Goal: Information Seeking & Learning: Learn about a topic

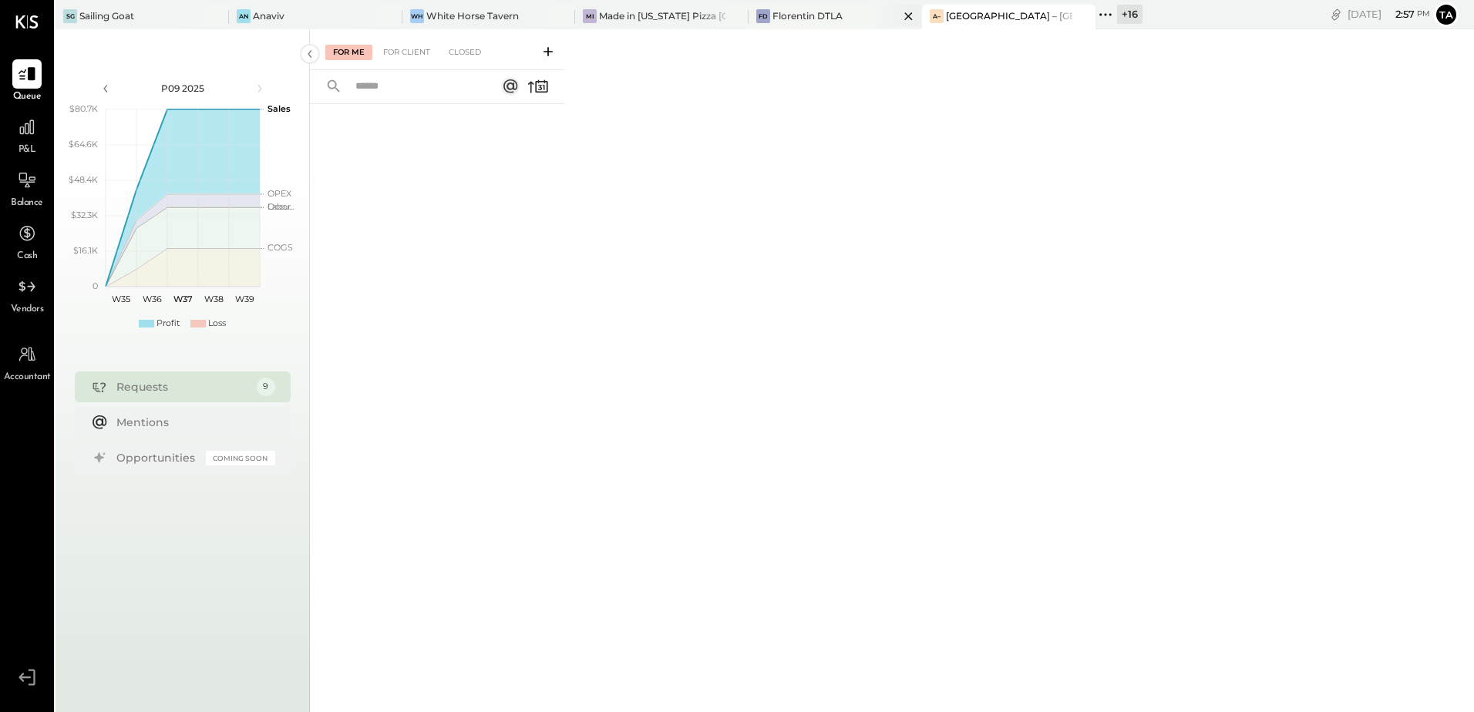
click at [820, 14] on div "Florentin DTLA" at bounding box center [808, 15] width 70 height 13
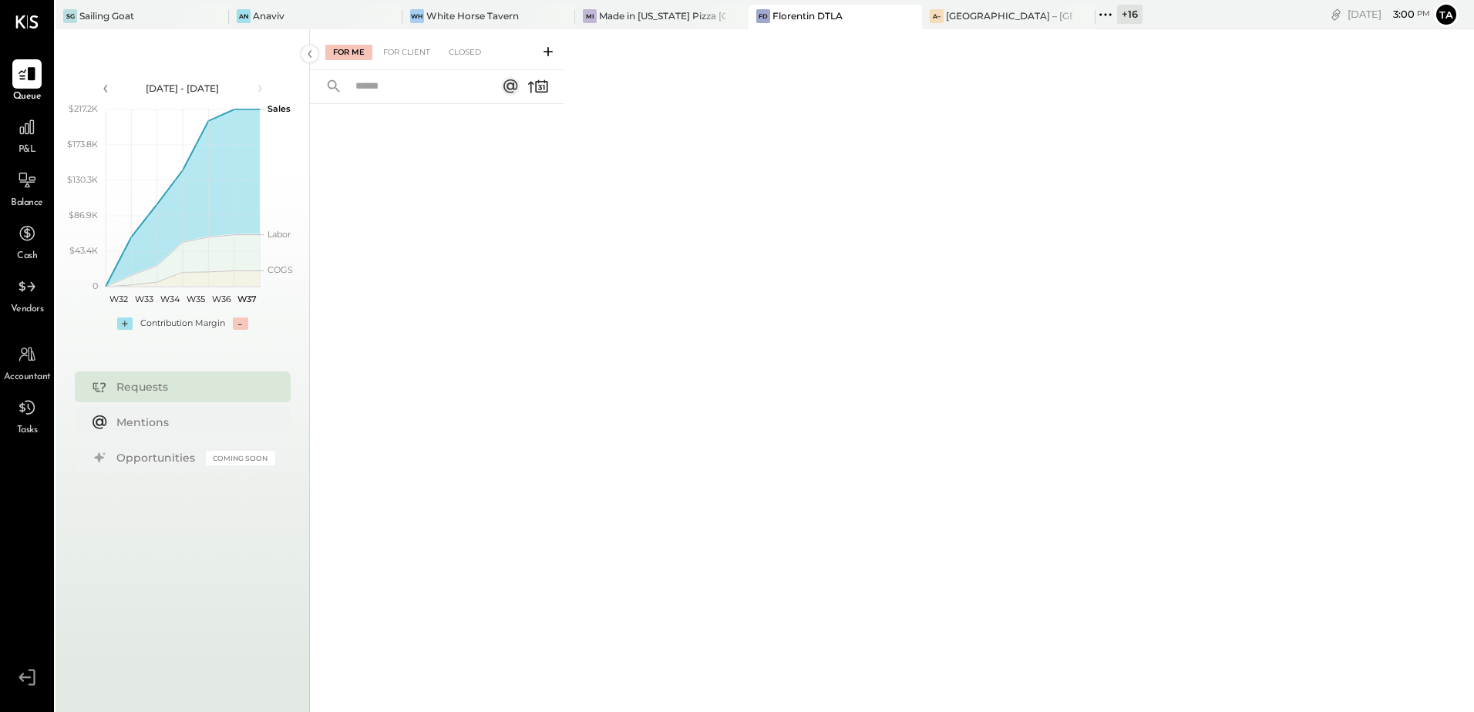
click at [25, 145] on span "P&L" at bounding box center [28, 150] width 18 height 14
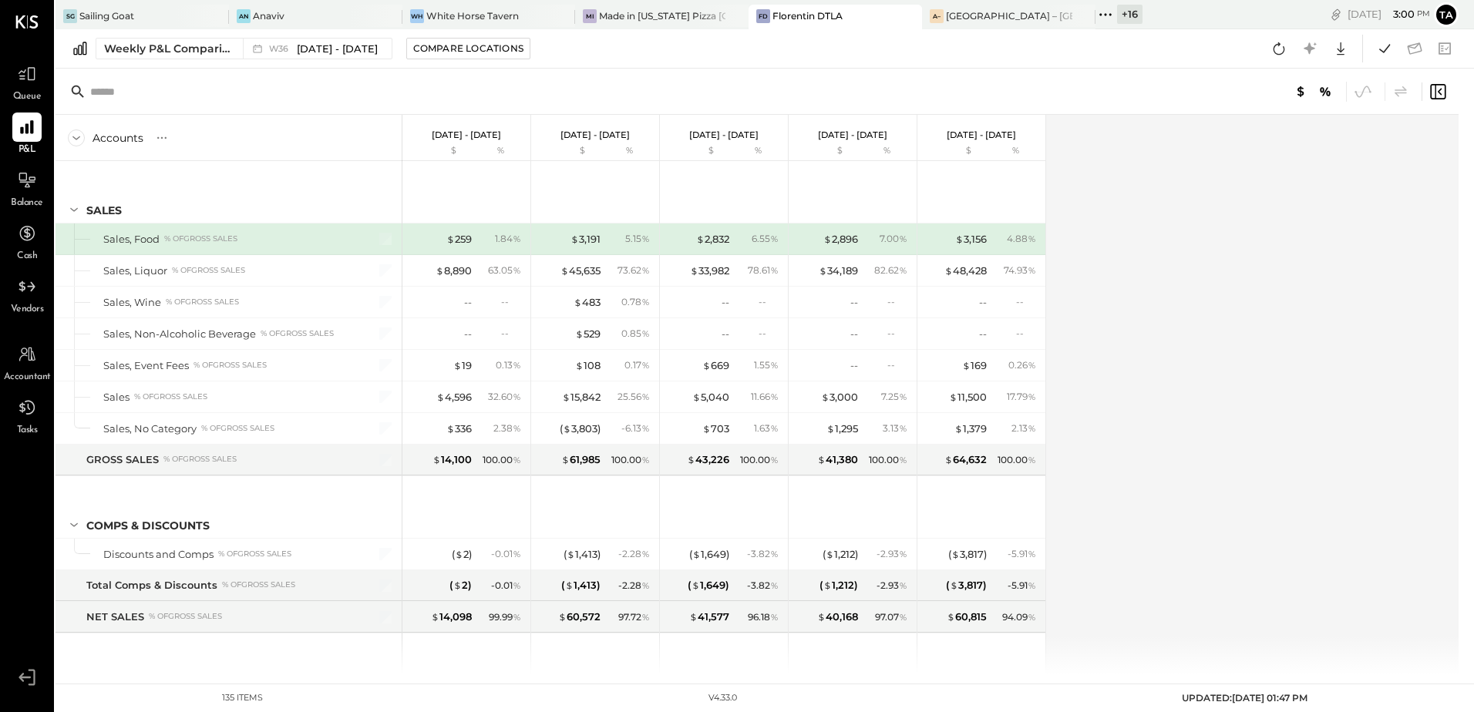
click at [177, 37] on div "Weekly P&L Comparison W36 [DATE] - [DATE] Compare Locations Google Sheets Excel" at bounding box center [765, 48] width 1419 height 39
click at [182, 46] on div "Weekly P&L Comparison" at bounding box center [169, 48] width 130 height 15
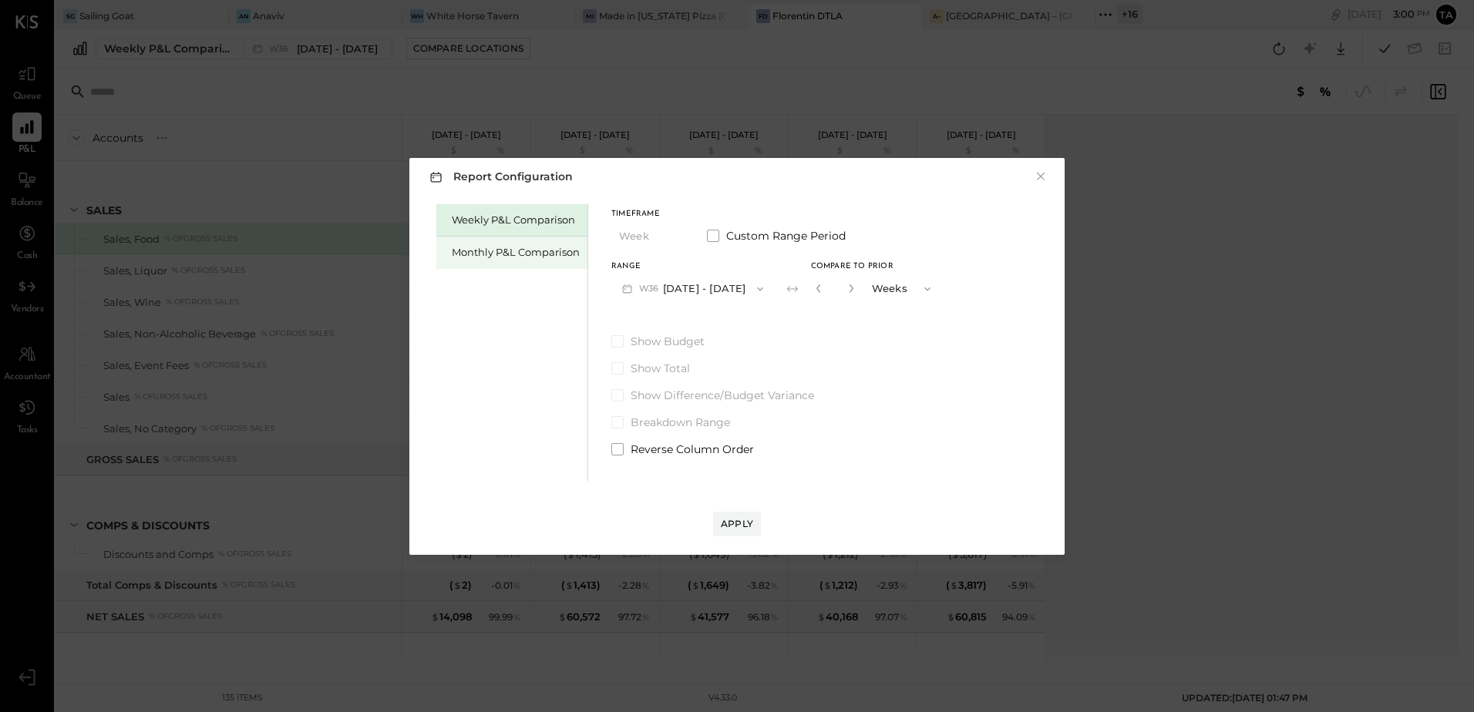
click at [534, 253] on div "Monthly P&L Comparison" at bounding box center [516, 252] width 128 height 15
click at [666, 291] on button "M09 [DATE] - [DATE]" at bounding box center [692, 288] width 163 height 29
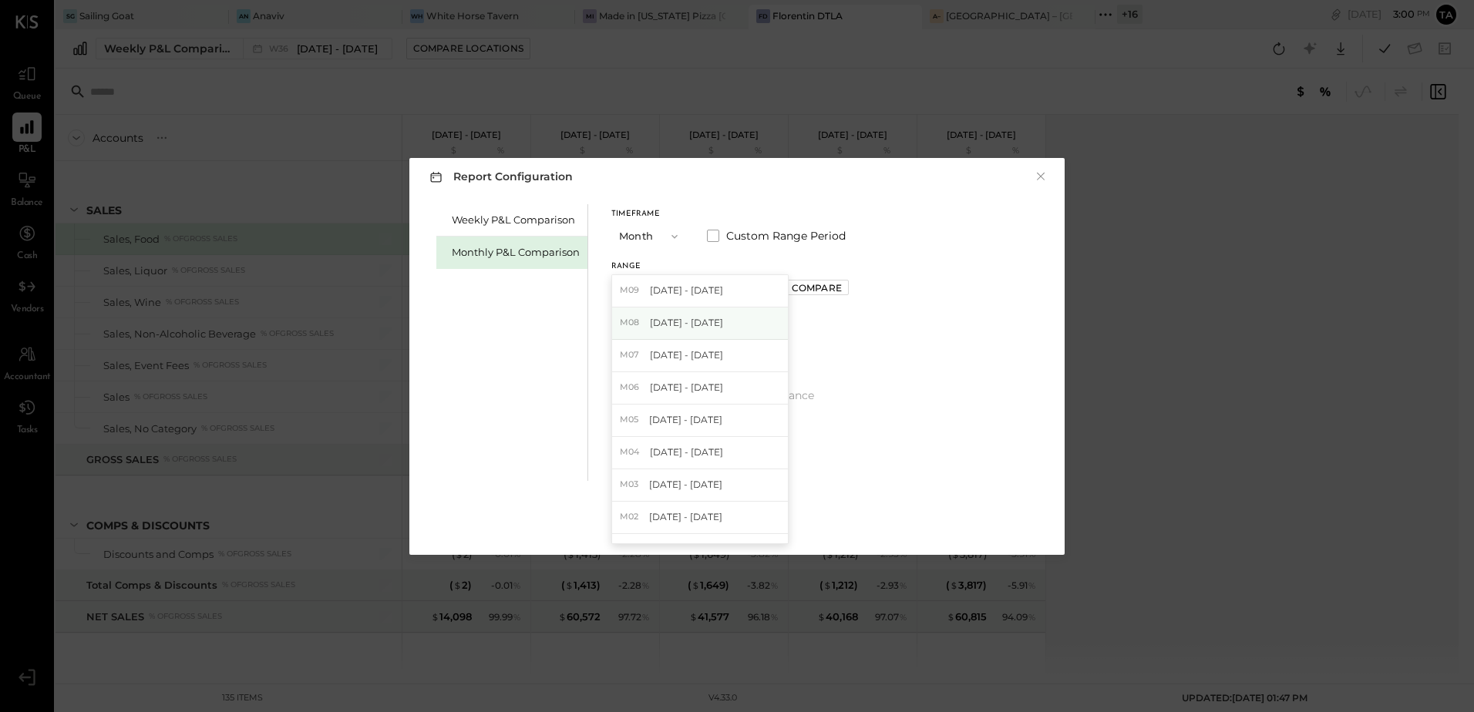
click at [667, 319] on span "[DATE] - [DATE]" at bounding box center [686, 322] width 73 height 13
click at [793, 292] on div "Compare" at bounding box center [817, 287] width 50 height 13
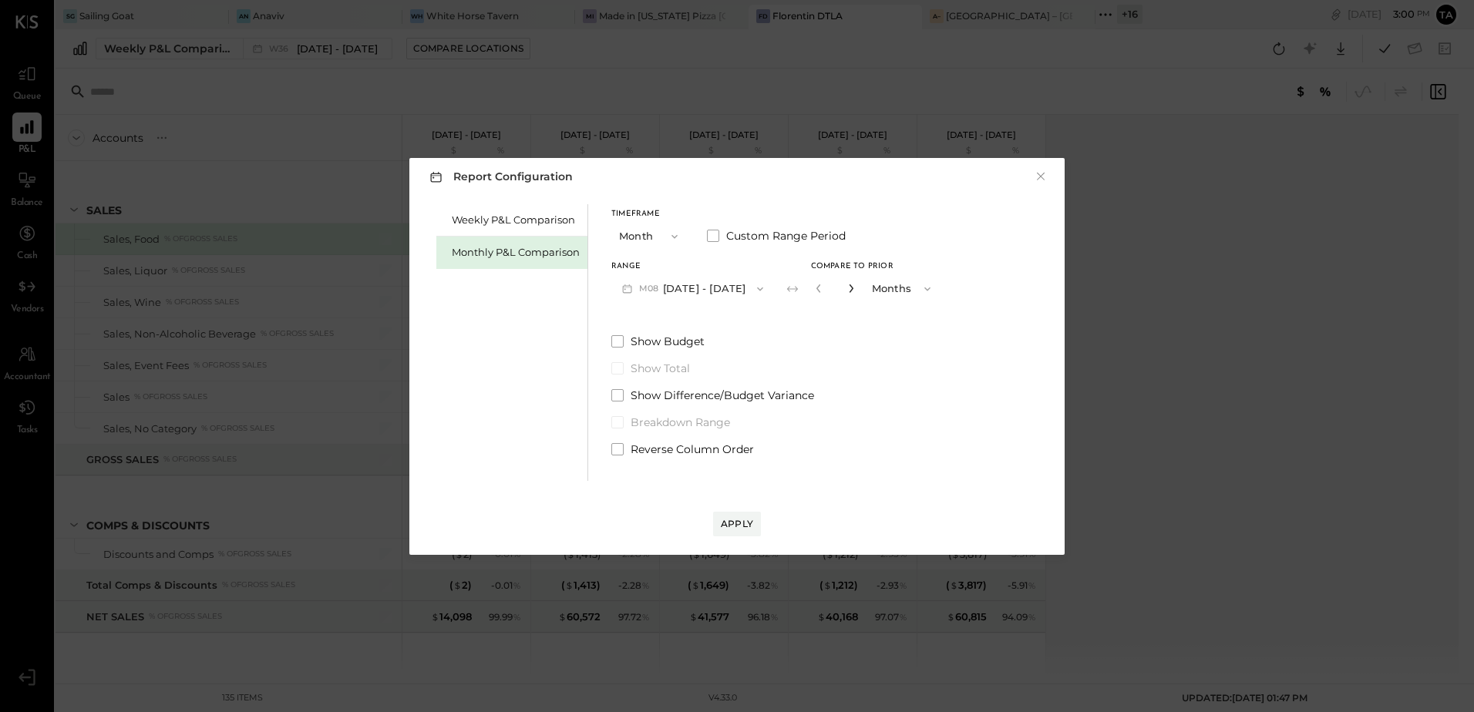
click at [849, 292] on icon "button" at bounding box center [851, 289] width 4 height 8
type input "*"
click at [618, 448] on span at bounding box center [617, 449] width 12 height 12
click at [730, 531] on button "Apply" at bounding box center [737, 524] width 48 height 25
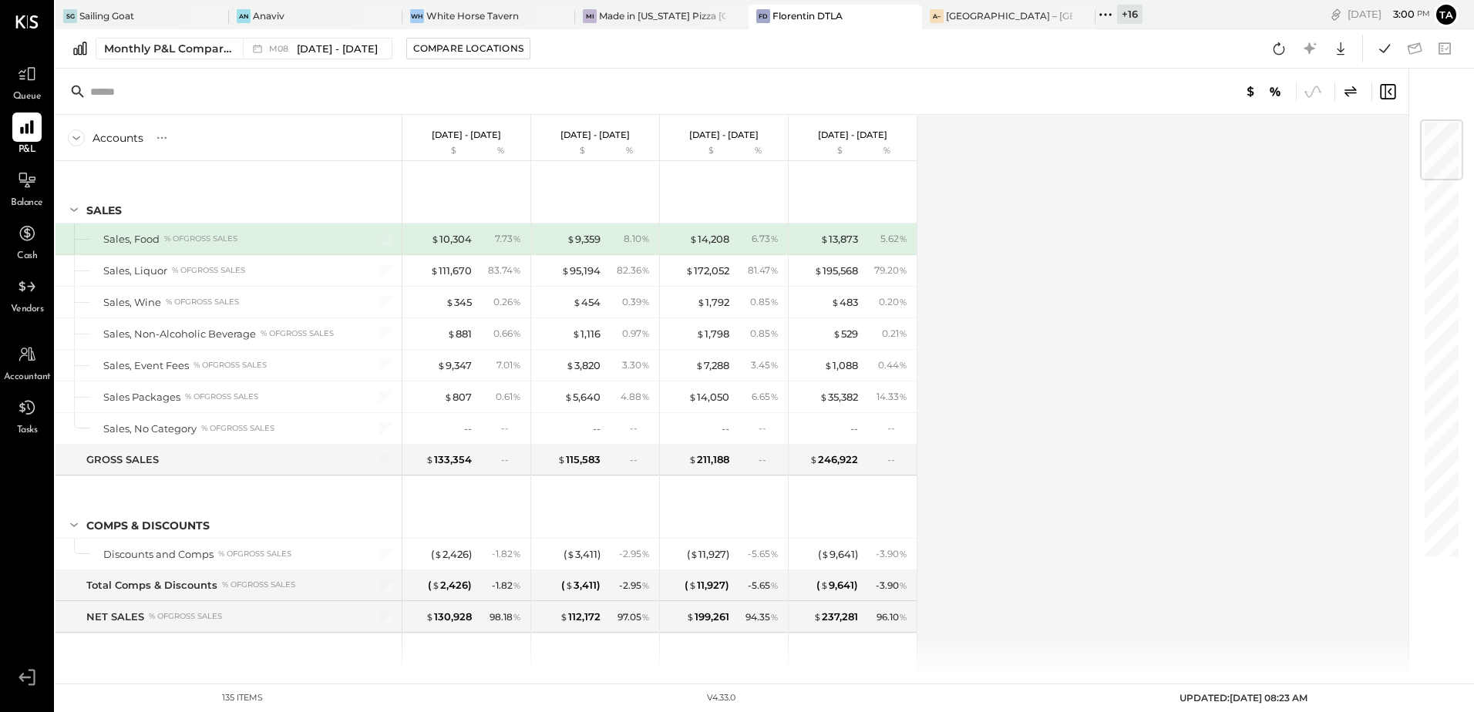
click at [1138, 435] on div "Accounts S % GL [DATE] - [DATE] $ % [DATE] - [DATE] $ % [DATE] - [DATE] $ % [DA…" at bounding box center [734, 395] width 1356 height 560
click at [1287, 52] on icon at bounding box center [1279, 49] width 20 height 20
click at [1060, 386] on div "Accounts S % GL [DATE] - [DATE] $ % [DATE] - [DATE] $ % [DATE] - [DATE] $ % [DA…" at bounding box center [734, 395] width 1356 height 560
click at [163, 135] on icon at bounding box center [161, 137] width 15 height 15
click at [195, 143] on div "GL" at bounding box center [193, 137] width 15 height 13
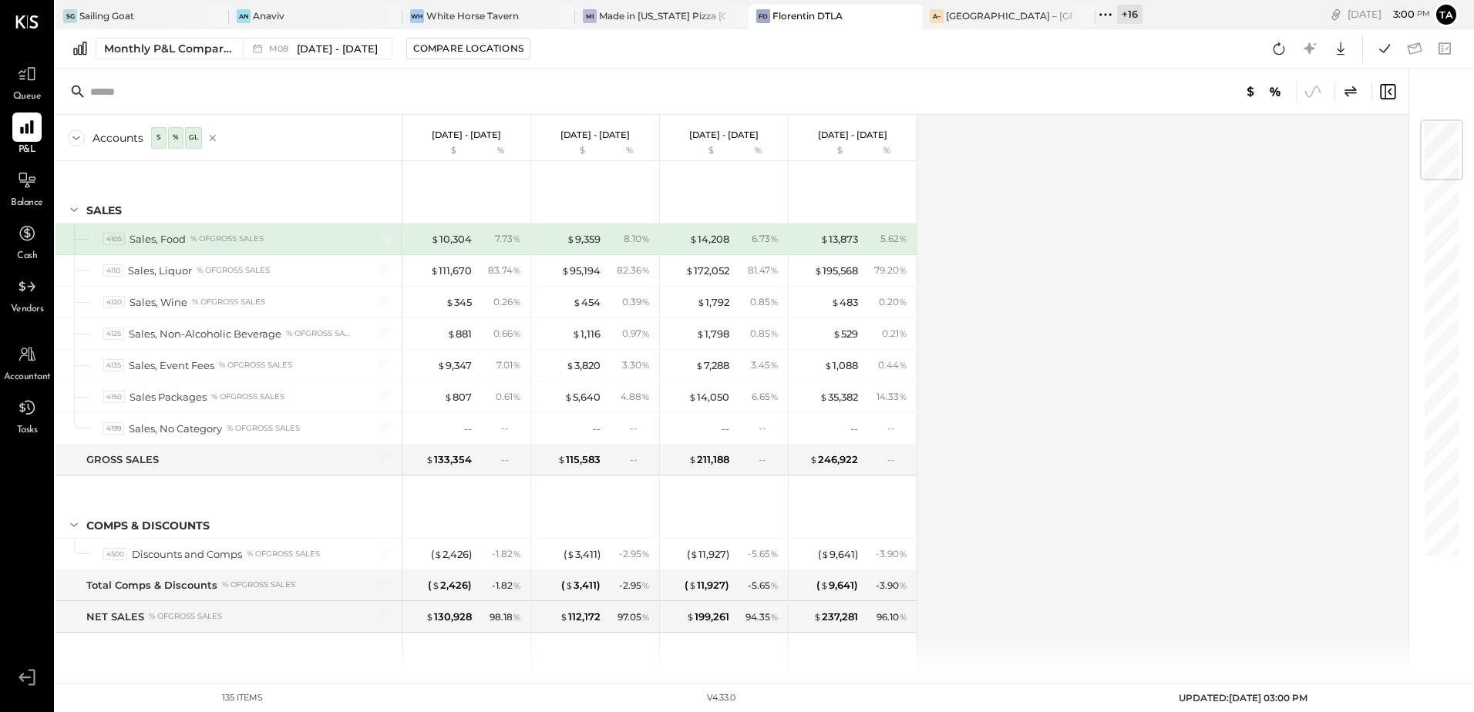
click at [1208, 441] on div "Accounts S % GL [DATE] - [DATE] $ % [DATE] - [DATE] $ % [DATE] - [DATE] $ % [DA…" at bounding box center [734, 395] width 1356 height 560
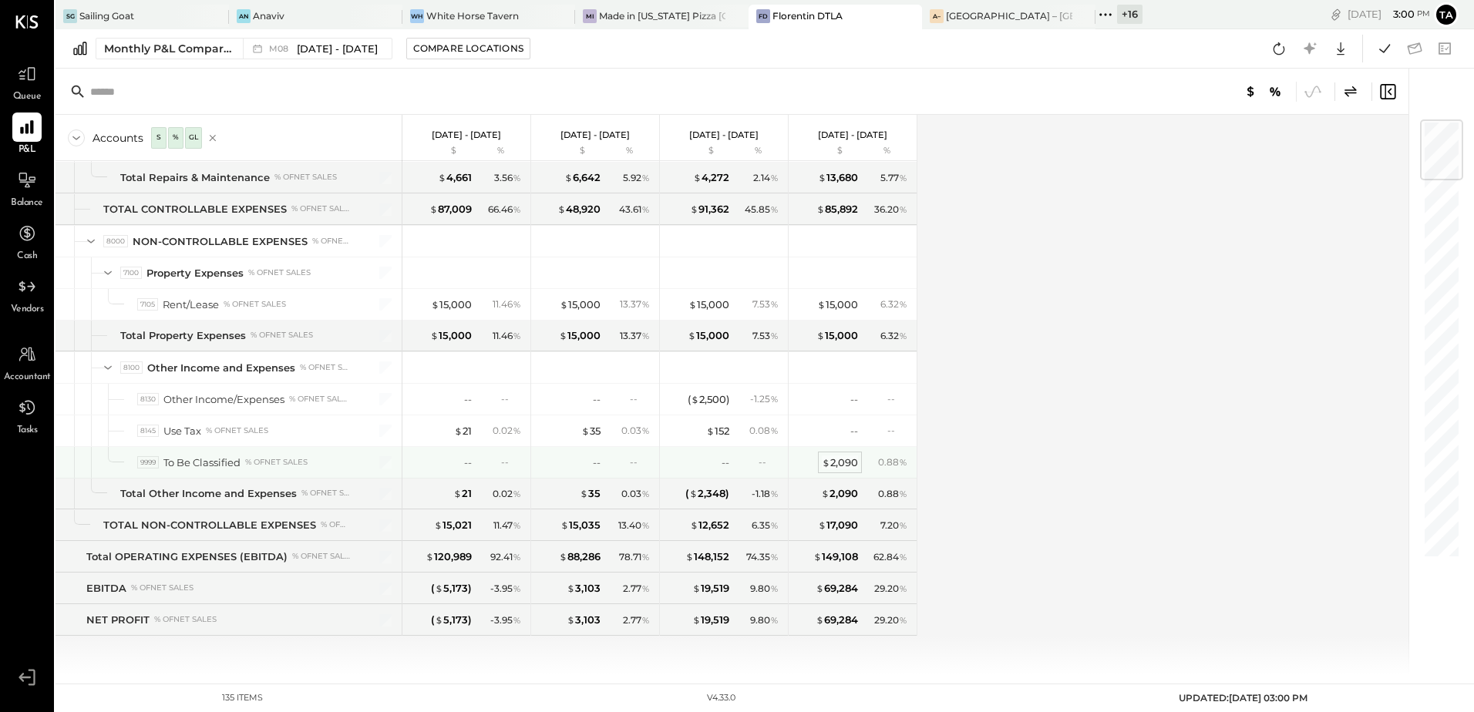
click at [845, 466] on div "$ 2,090" at bounding box center [840, 463] width 36 height 15
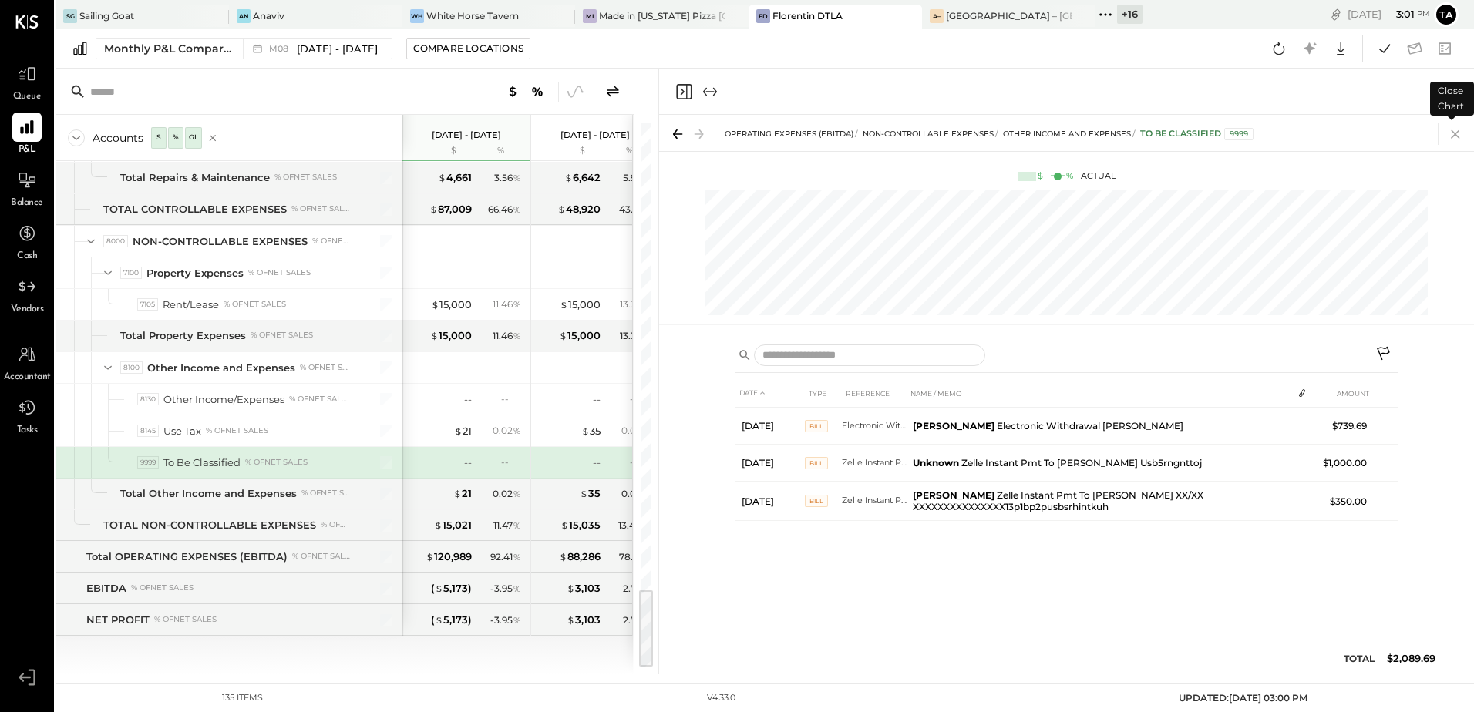
click at [1460, 136] on icon at bounding box center [1456, 134] width 22 height 22
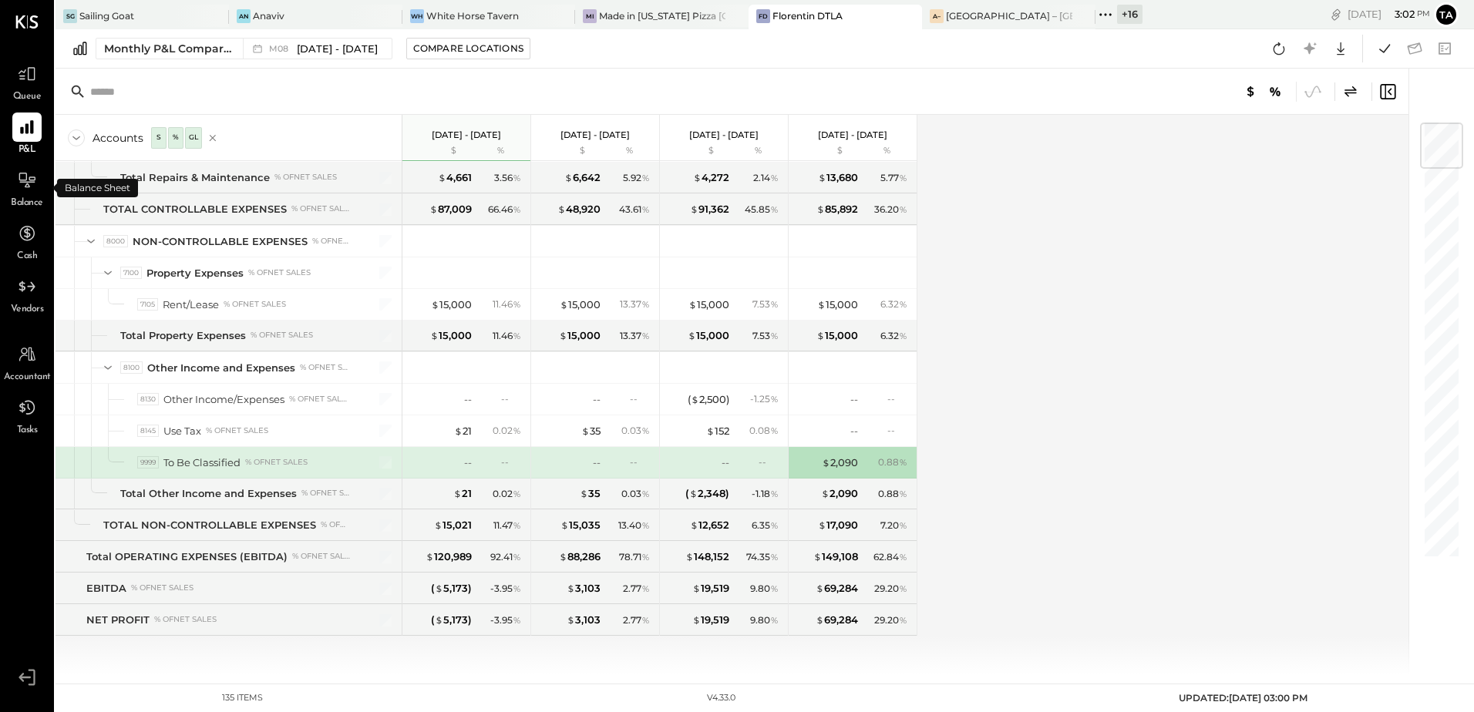
drag, startPoint x: 31, startPoint y: 187, endPoint x: 1460, endPoint y: 360, distance: 1440.0
click at [31, 187] on icon at bounding box center [27, 180] width 19 height 19
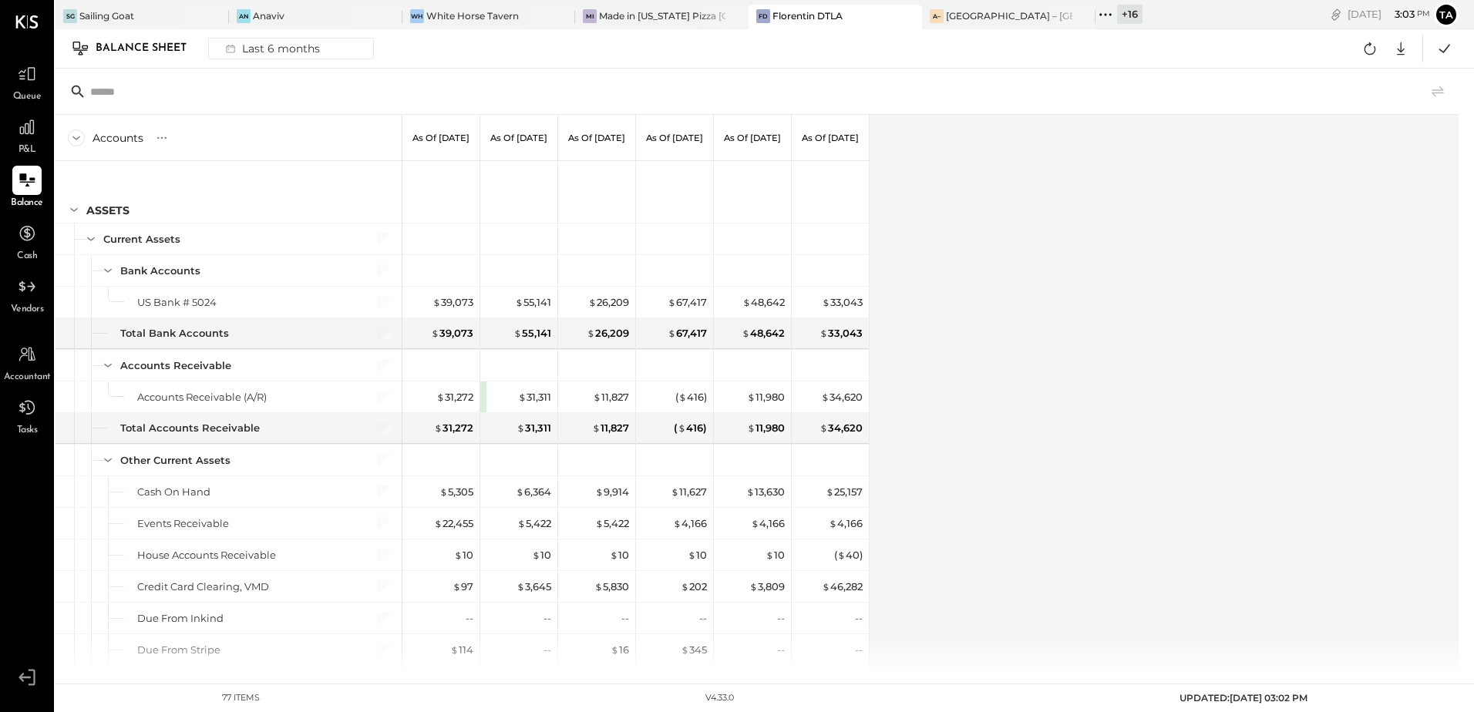
click at [1130, 430] on div "Accounts S GL As of [DATE] As of [DATE] As of [DATE] As of [DATE] As of [DATE] …" at bounding box center [759, 395] width 1406 height 560
click at [1368, 52] on icon at bounding box center [1370, 49] width 20 height 20
click at [26, 180] on icon at bounding box center [27, 180] width 20 height 20
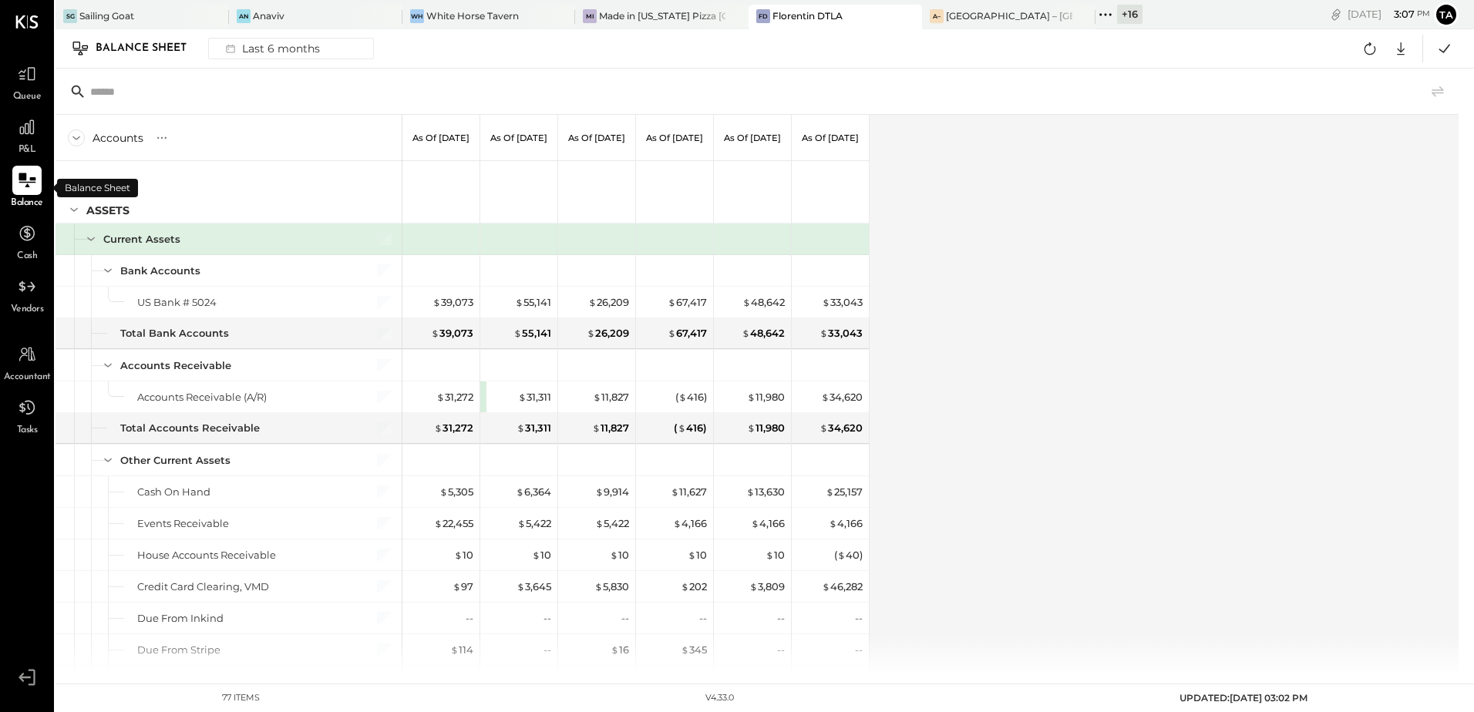
click at [35, 189] on icon at bounding box center [27, 180] width 20 height 20
click at [32, 181] on icon at bounding box center [27, 180] width 20 height 20
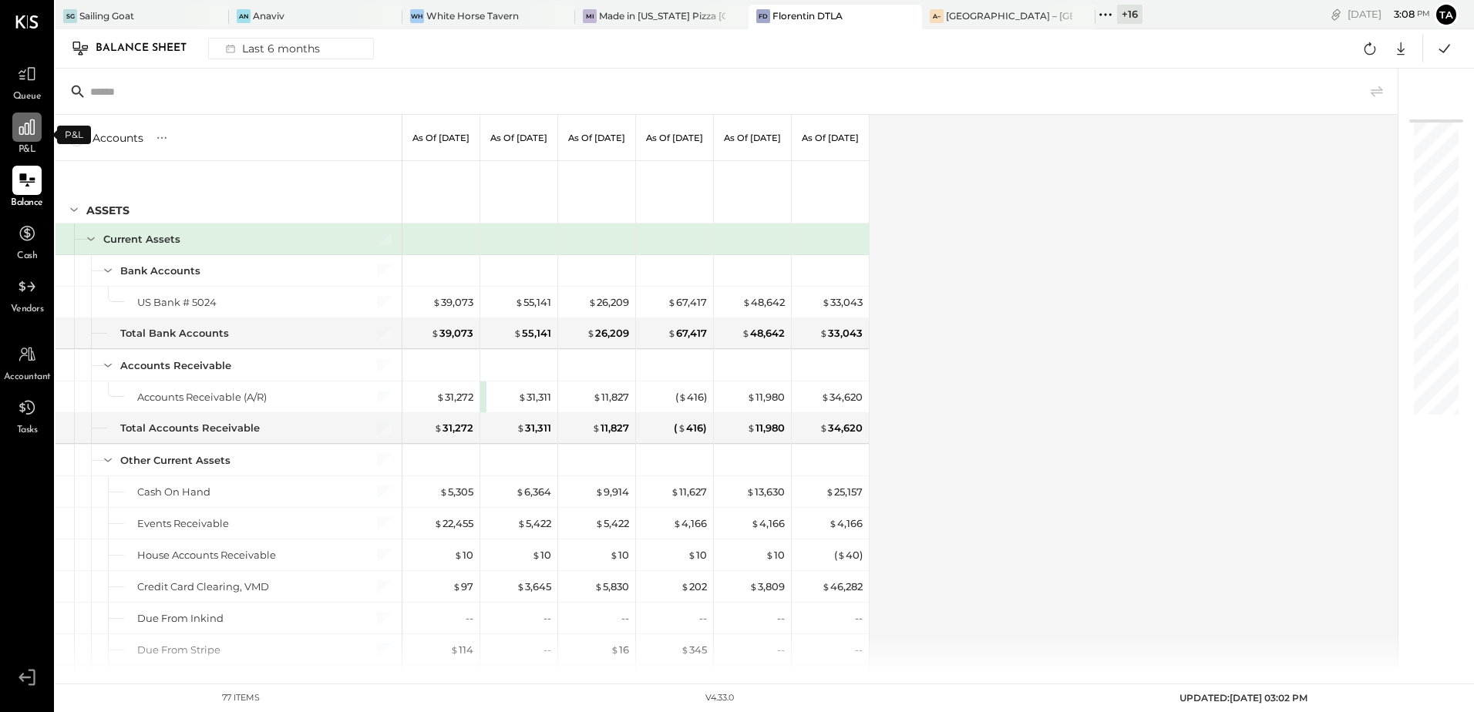
click at [26, 132] on icon at bounding box center [27, 127] width 20 height 20
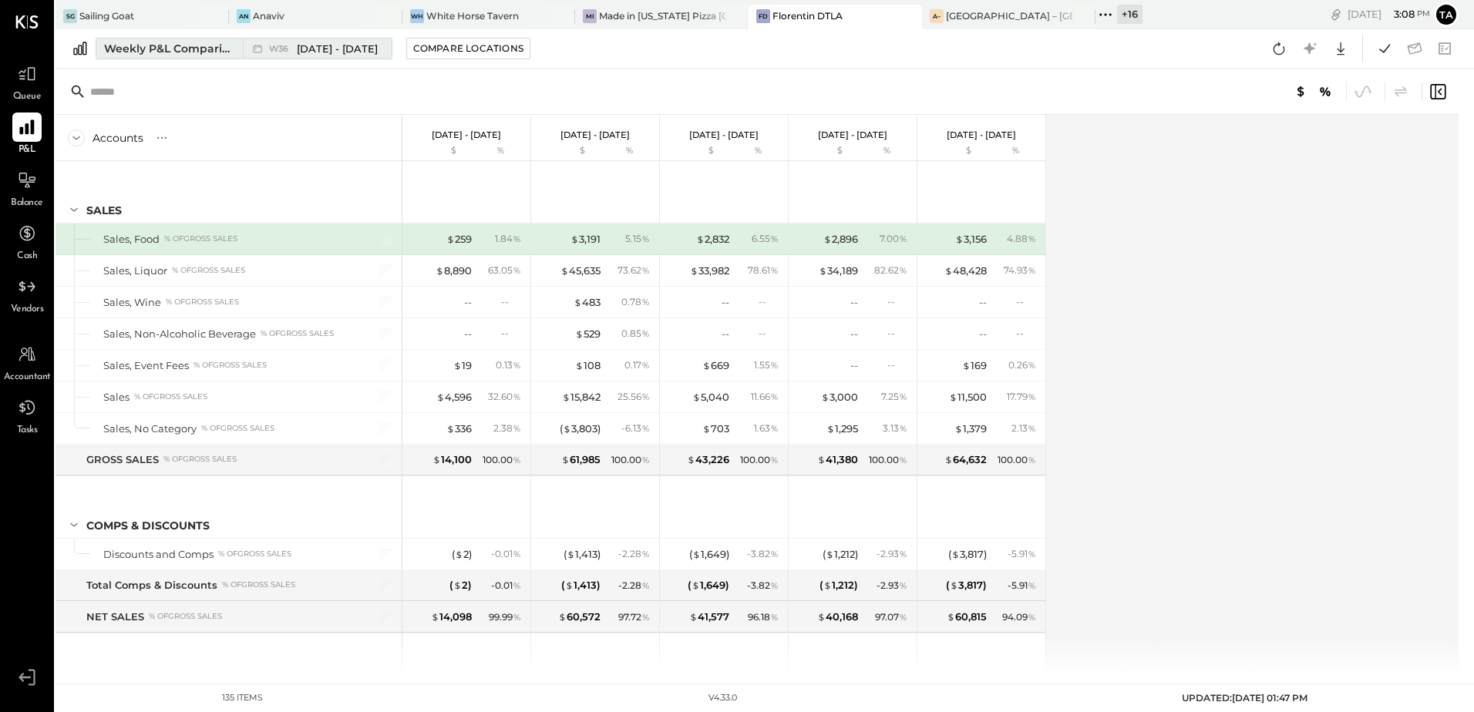
click at [187, 52] on div "Weekly P&L Comparison" at bounding box center [169, 48] width 130 height 15
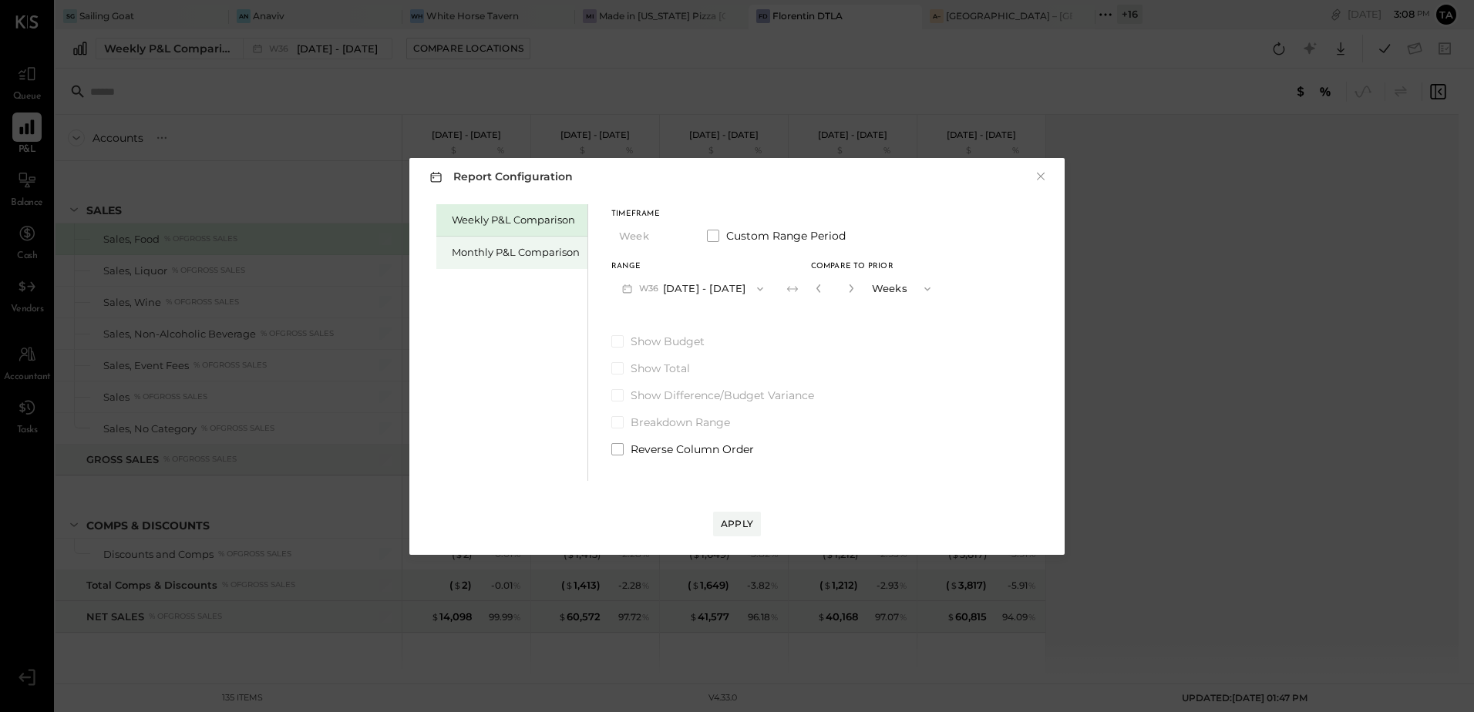
click at [490, 251] on div "Monthly P&L Comparison" at bounding box center [516, 252] width 128 height 15
click at [687, 285] on button "M09 [DATE] - [DATE]" at bounding box center [692, 288] width 163 height 29
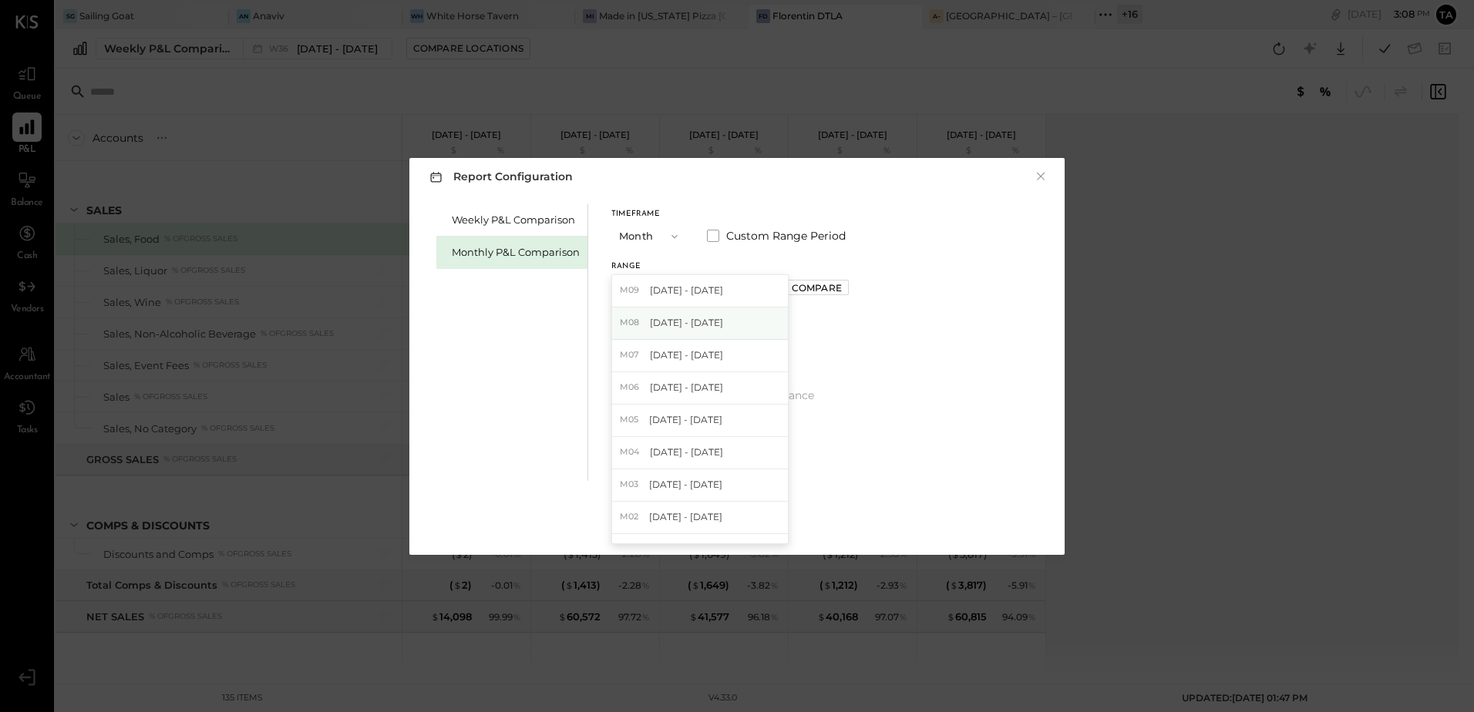
click at [676, 325] on span "[DATE] - [DATE]" at bounding box center [686, 322] width 73 height 13
click at [802, 291] on div "Compare" at bounding box center [817, 287] width 50 height 13
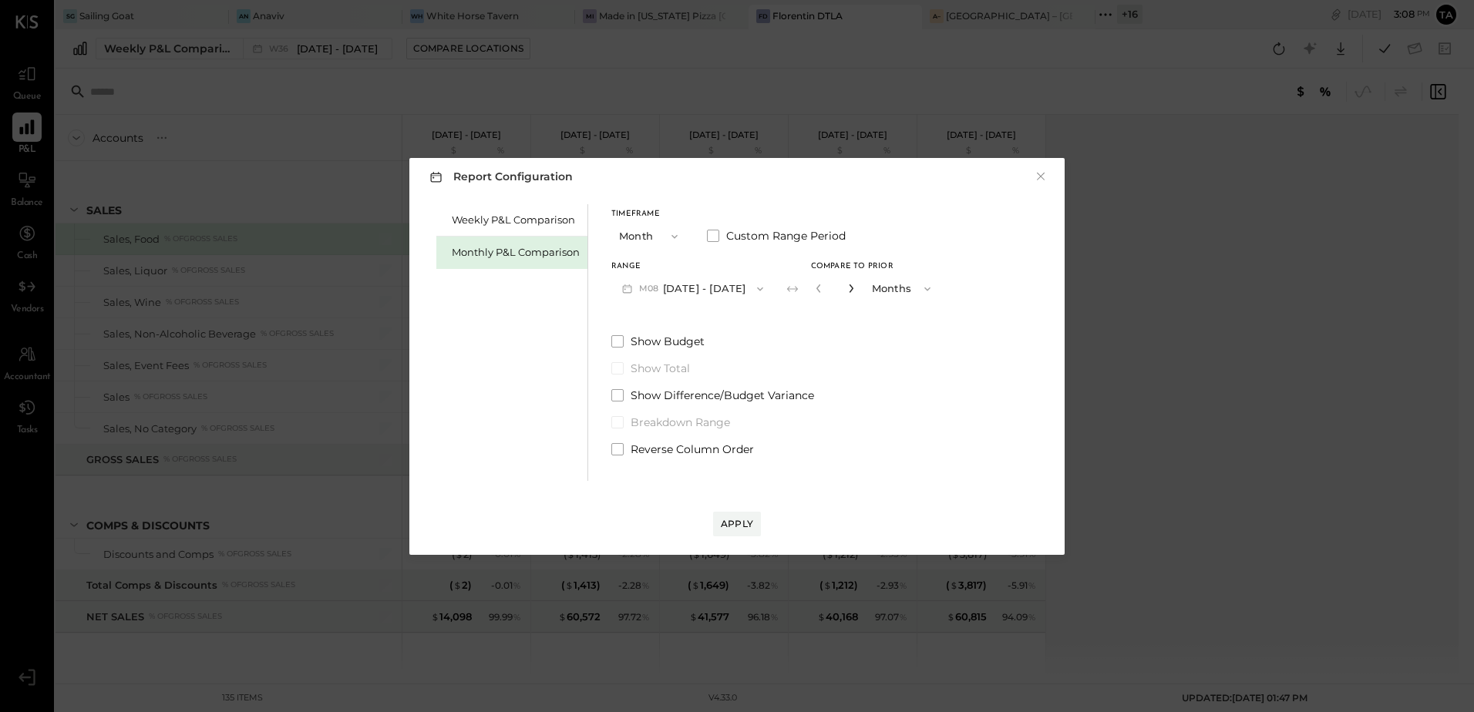
click at [847, 289] on icon "button" at bounding box center [851, 288] width 9 height 9
type input "*"
click at [733, 521] on div "Apply" at bounding box center [737, 523] width 32 height 13
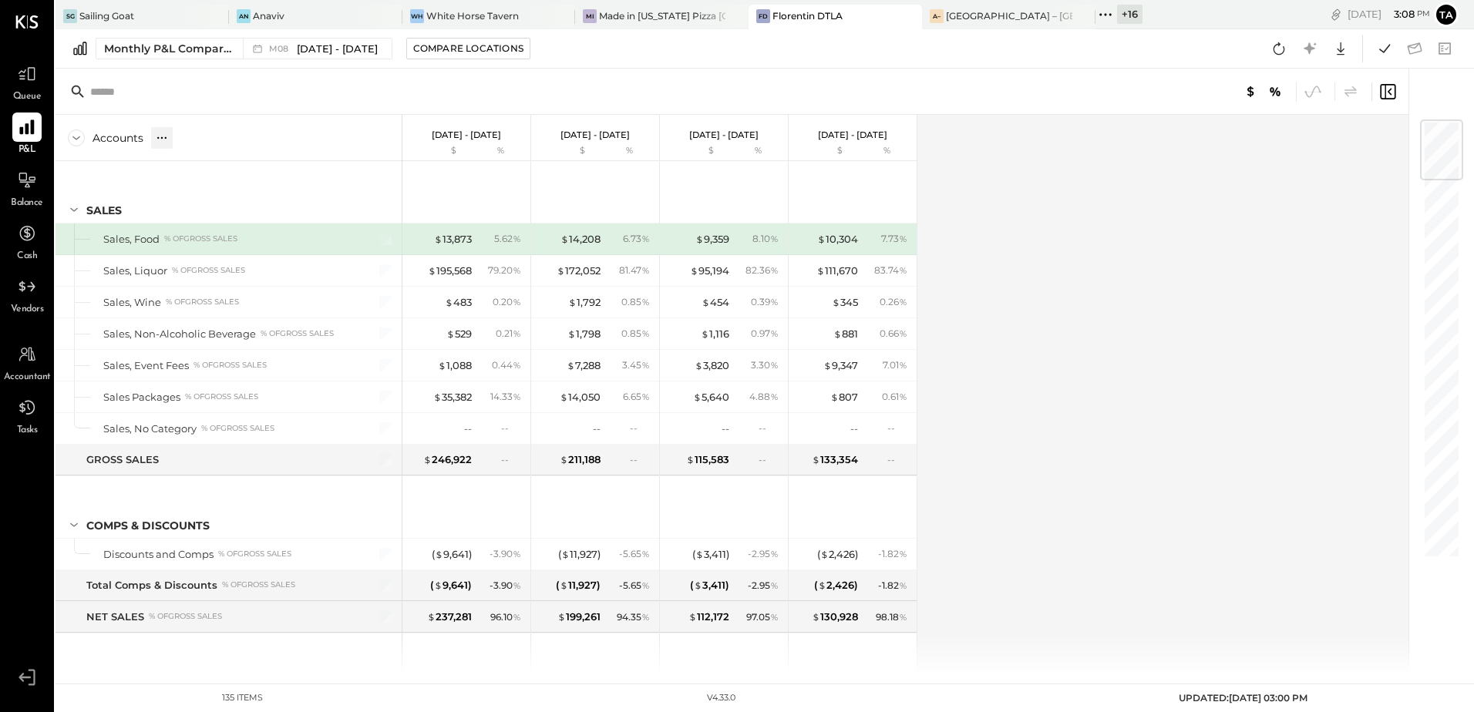
click at [163, 140] on icon at bounding box center [161, 137] width 15 height 15
click at [194, 145] on div "GL" at bounding box center [193, 138] width 17 height 22
click at [1103, 425] on div "Accounts S % GL Aug 1 - 31, 2025 $ % Jul 1 - 31, 2025 $ % Jun 1 - 30, 2025 $ % …" at bounding box center [734, 395] width 1356 height 560
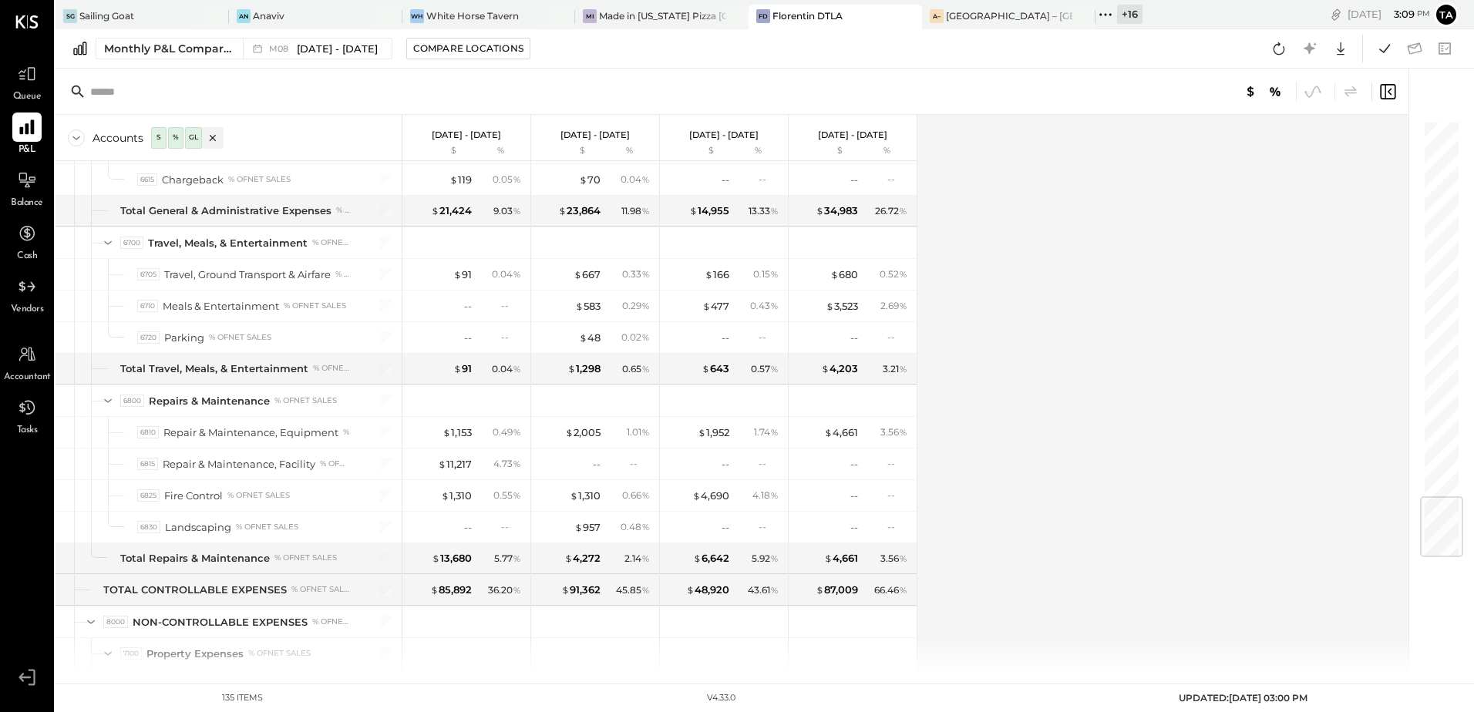
scroll to position [3157, 0]
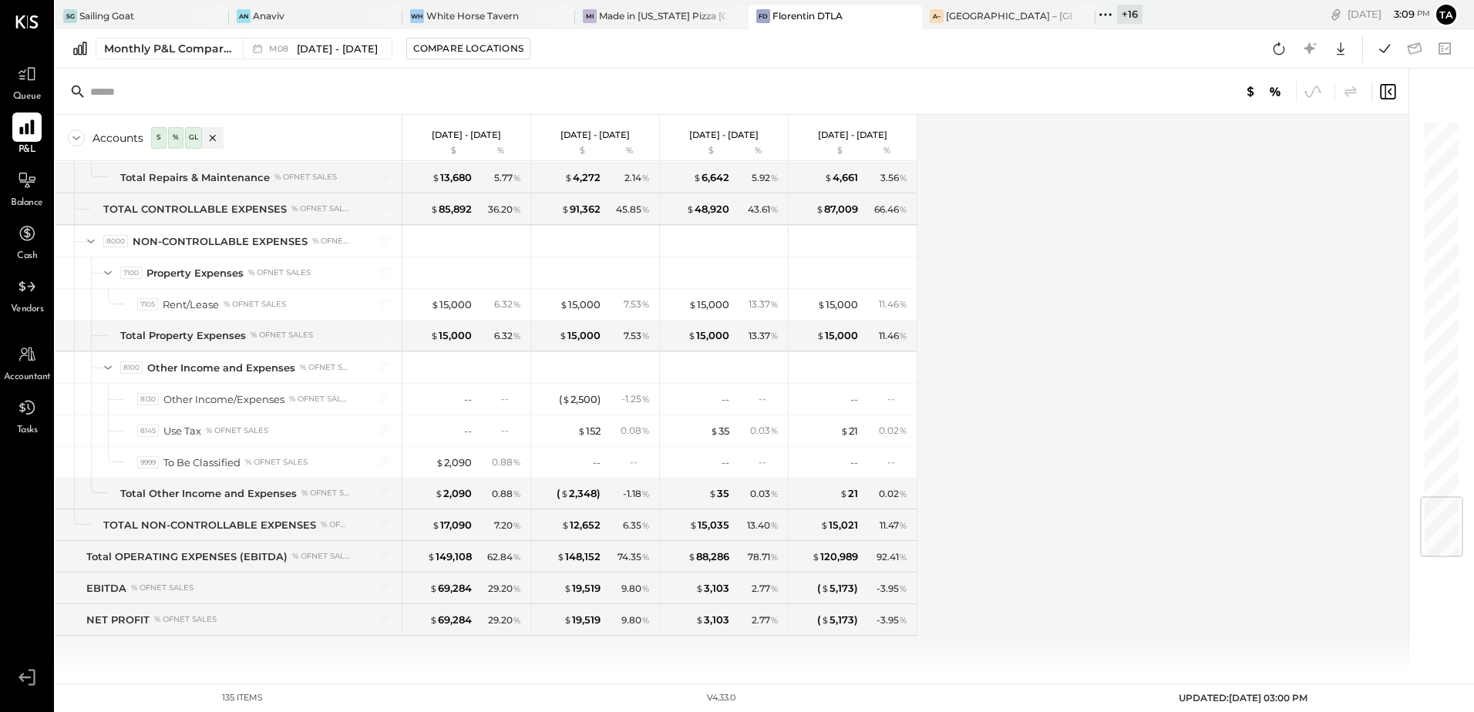
click at [1073, 439] on div "Accounts S % GL Aug 1 - 31, 2025 $ % Jul 1 - 31, 2025 $ % Jun 1 - 30, 2025 $ % …" at bounding box center [734, 395] width 1356 height 560
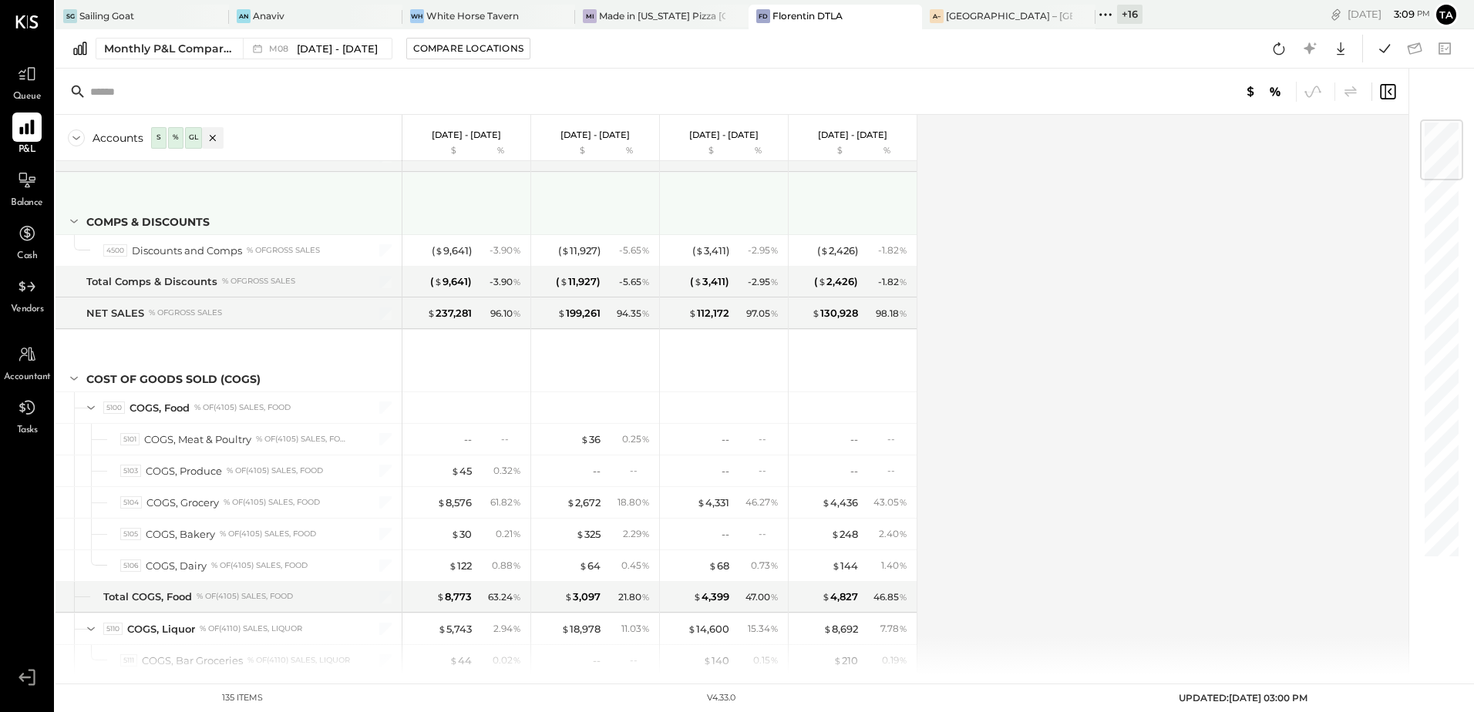
scroll to position [0, 0]
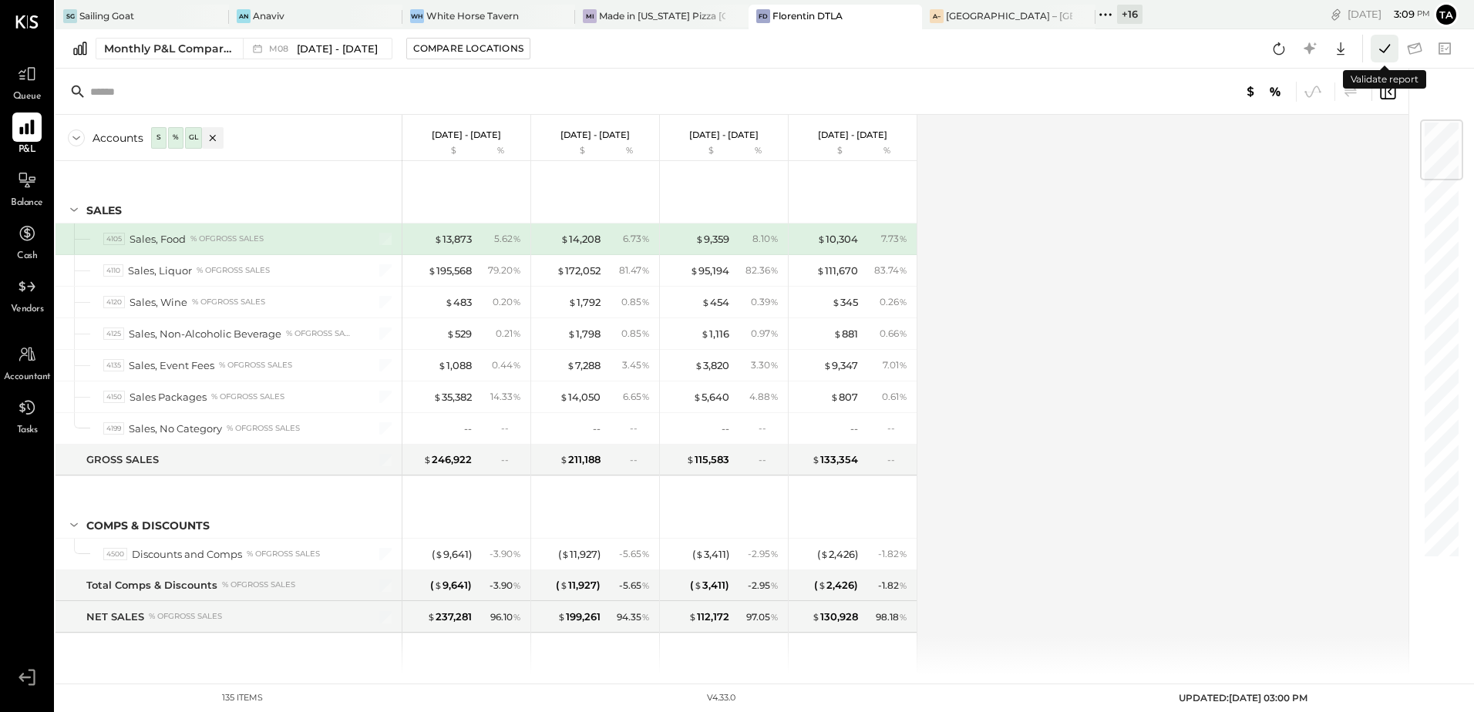
click at [1382, 49] on icon at bounding box center [1385, 49] width 20 height 20
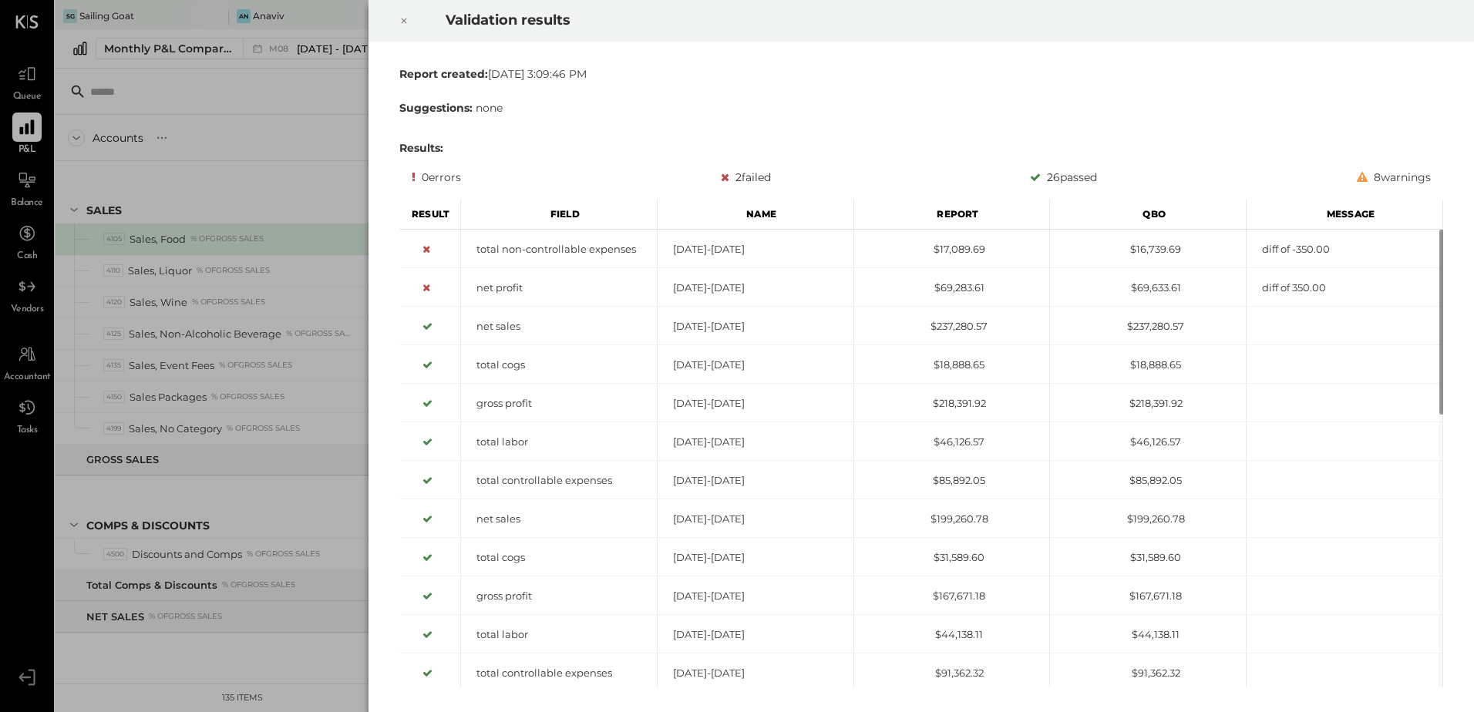
drag, startPoint x: 405, startPoint y: 19, endPoint x: 617, endPoint y: 143, distance: 245.7
click at [405, 19] on icon at bounding box center [403, 21] width 9 height 19
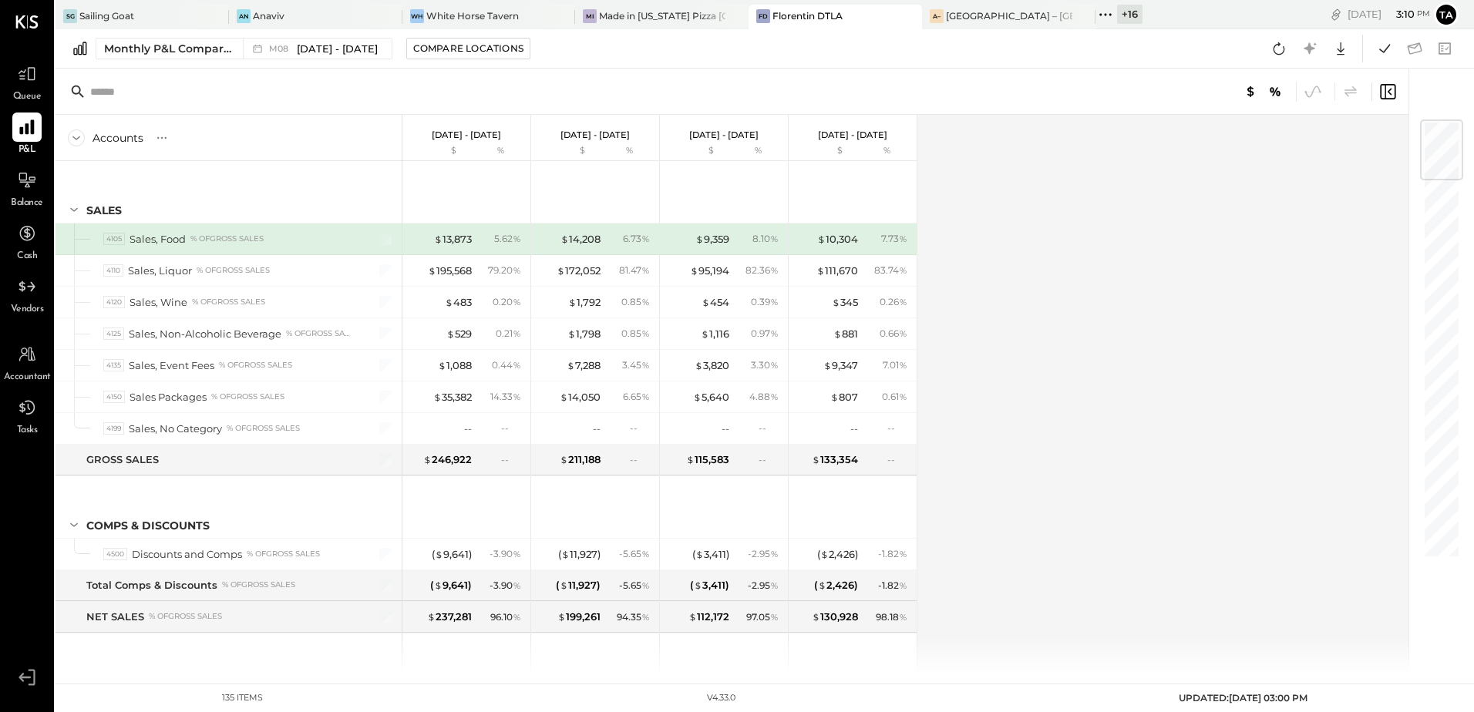
click at [1056, 399] on div "Accounts S % GL Aug 1 - 31, 2025 $ % Jul 1 - 31, 2025 $ % Jun 1 - 30, 2025 $ % …" at bounding box center [734, 395] width 1356 height 560
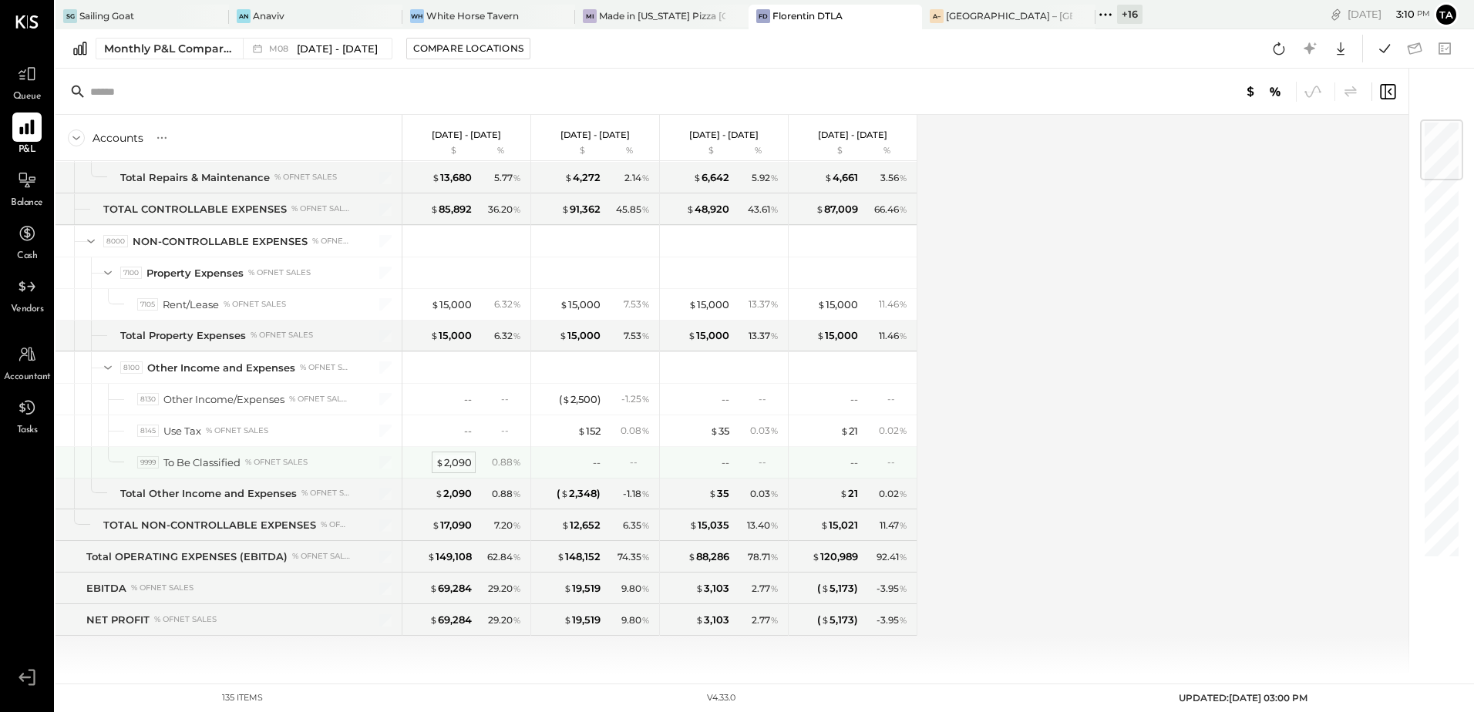
click at [451, 466] on div "$ 2,090" at bounding box center [454, 463] width 36 height 15
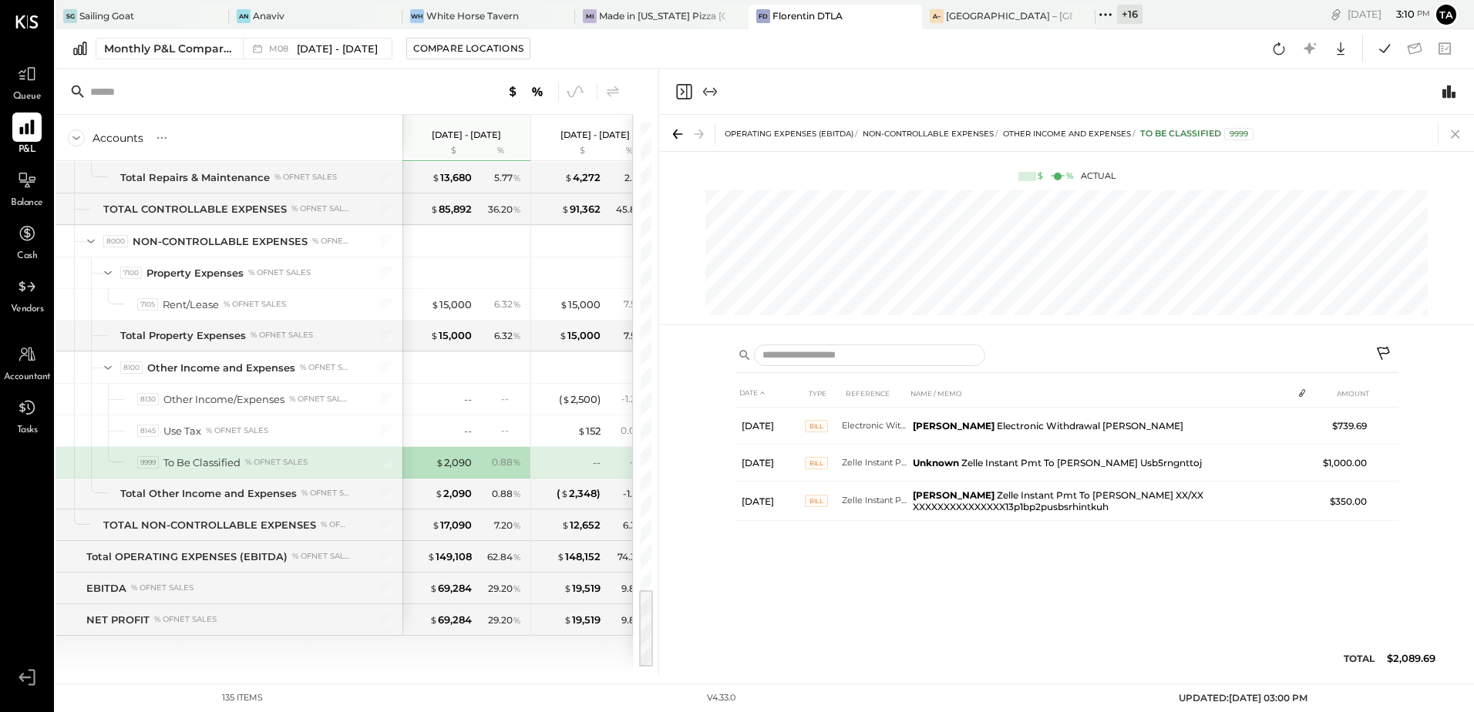
click at [1455, 133] on icon at bounding box center [1456, 134] width 22 height 22
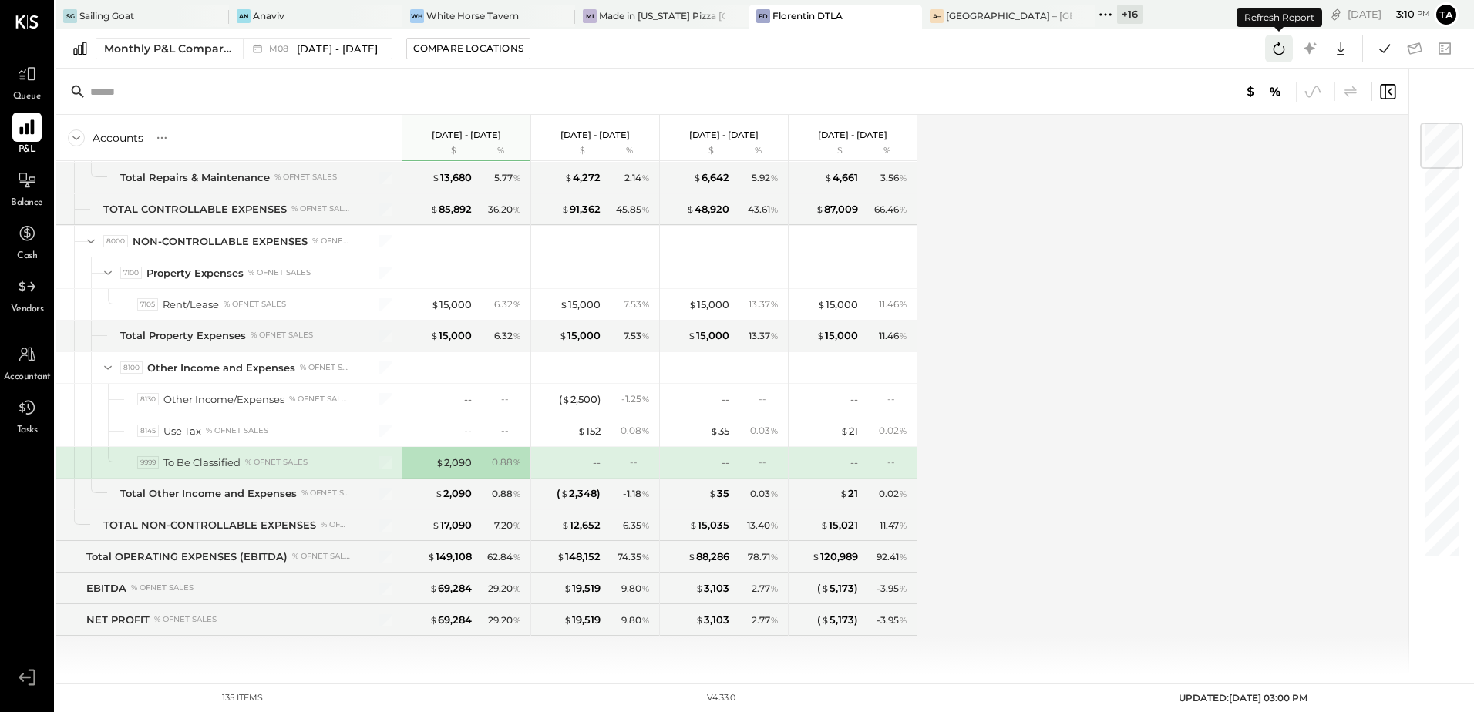
click at [1278, 53] on icon at bounding box center [1279, 49] width 20 height 20
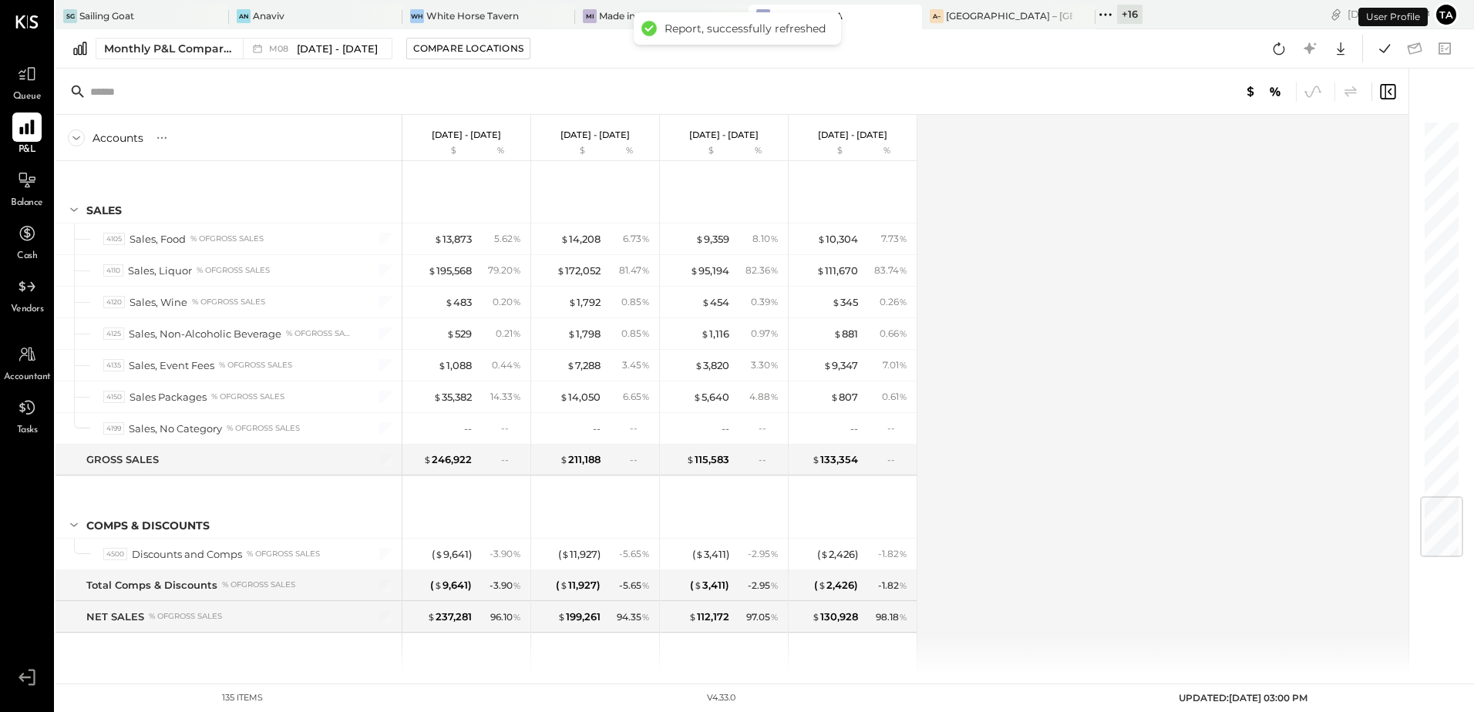
scroll to position [3157, 0]
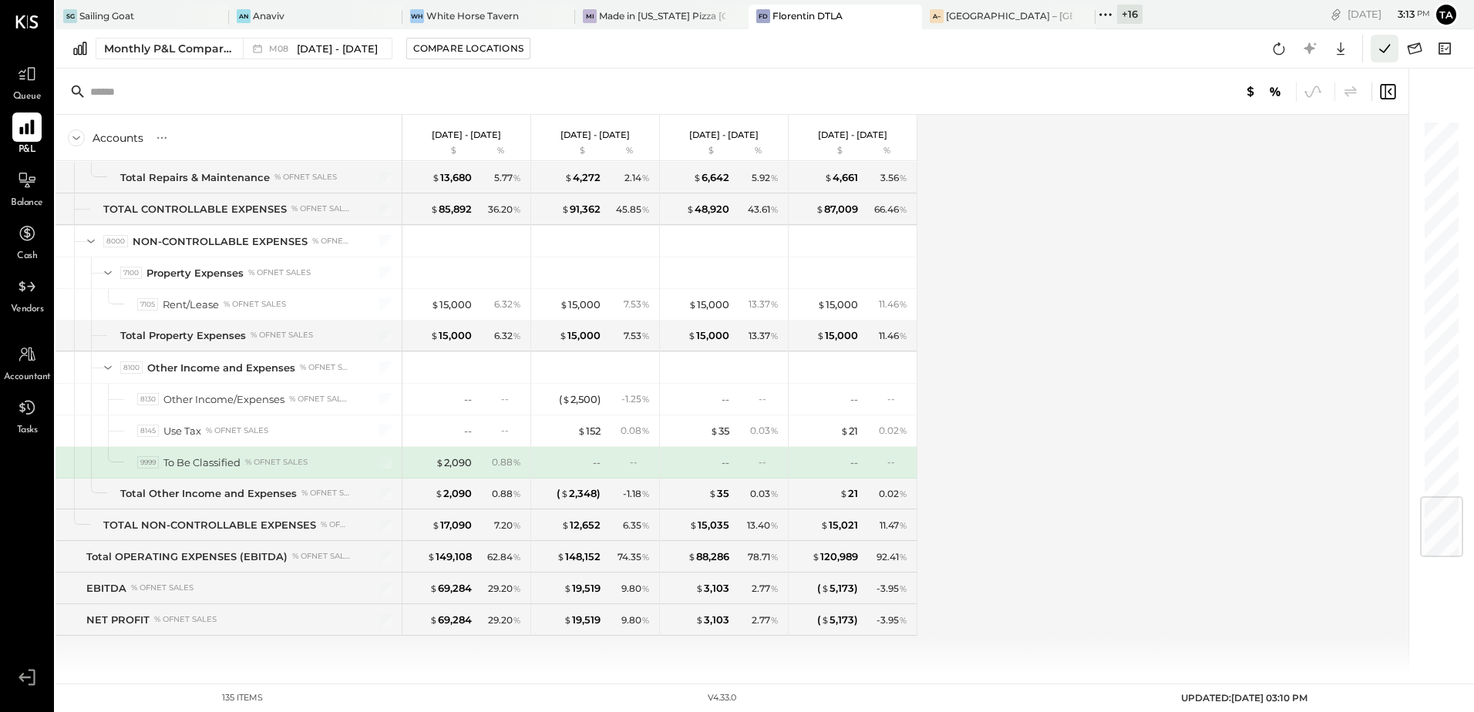
click at [1394, 43] on icon at bounding box center [1385, 49] width 20 height 20
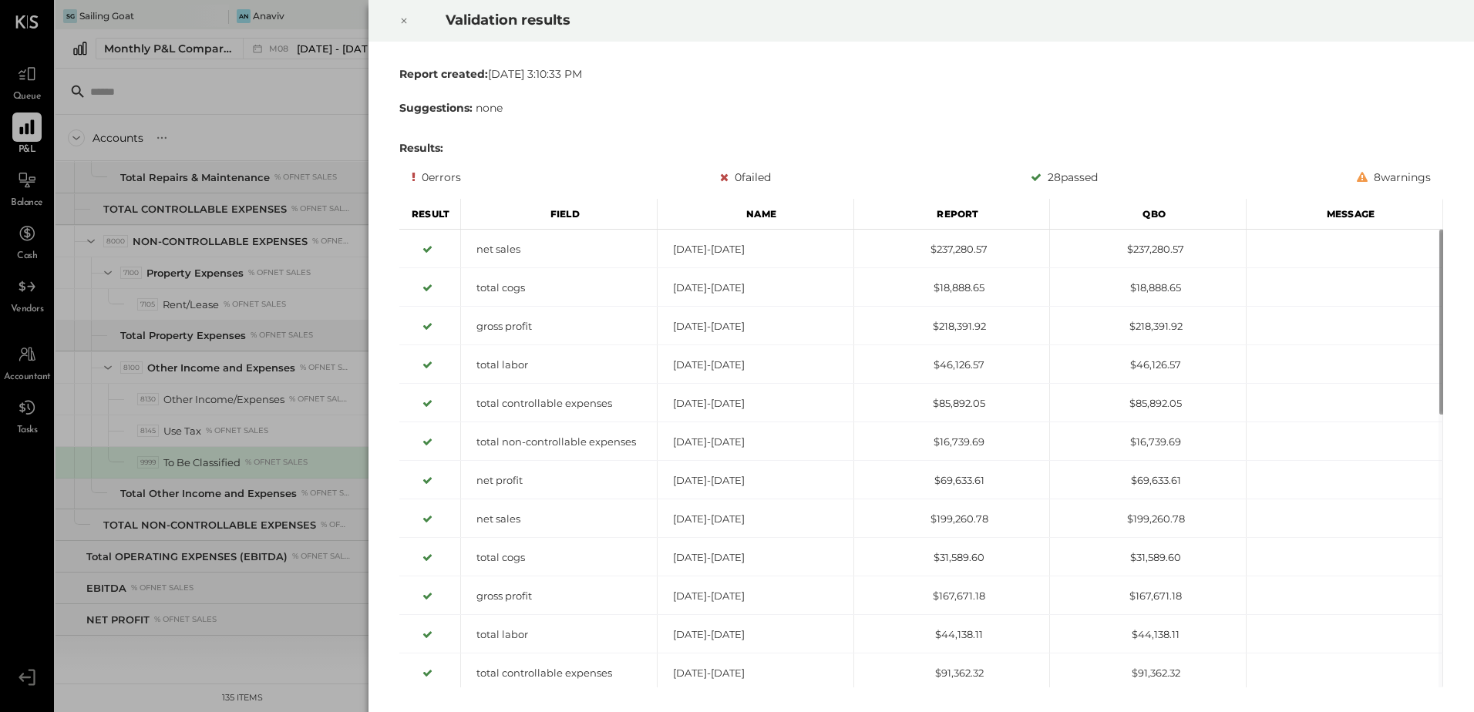
click at [404, 13] on icon at bounding box center [403, 21] width 9 height 19
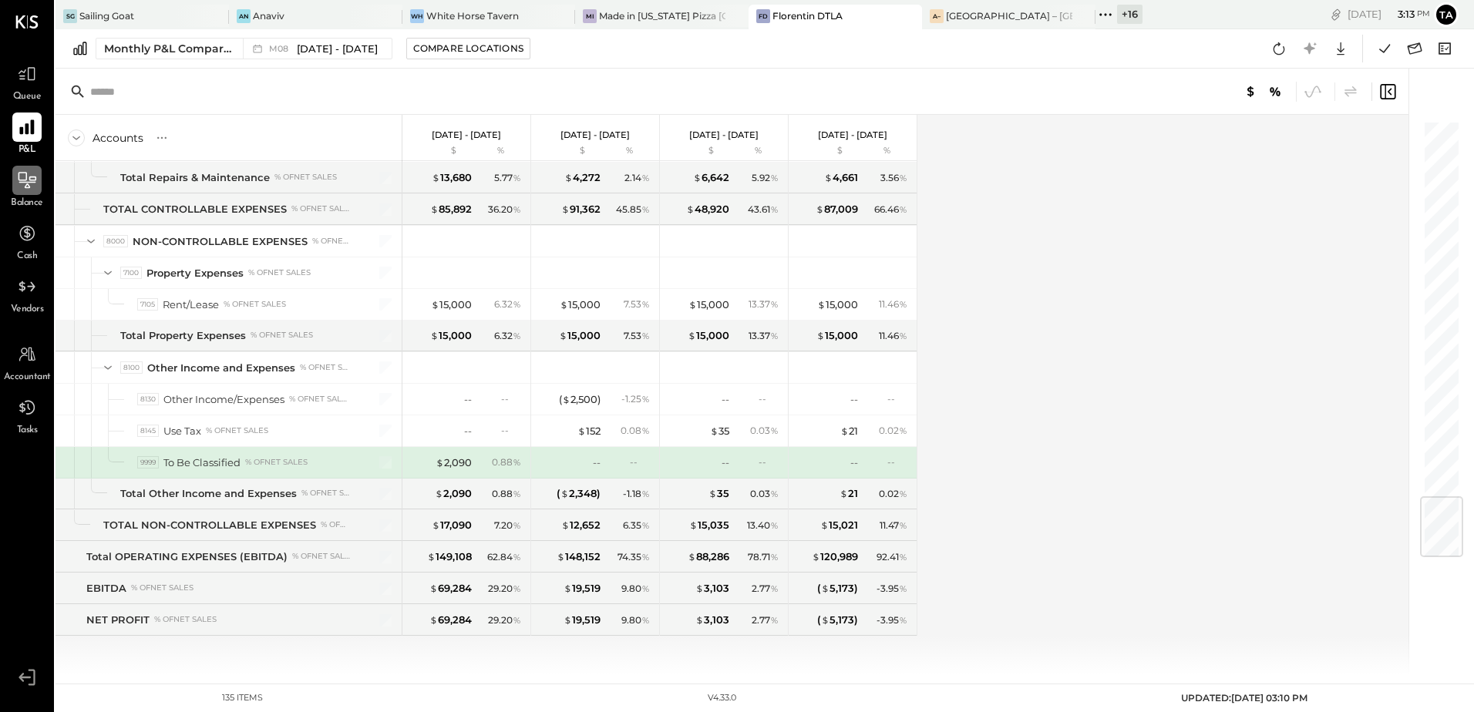
click at [22, 185] on icon at bounding box center [27, 180] width 20 height 20
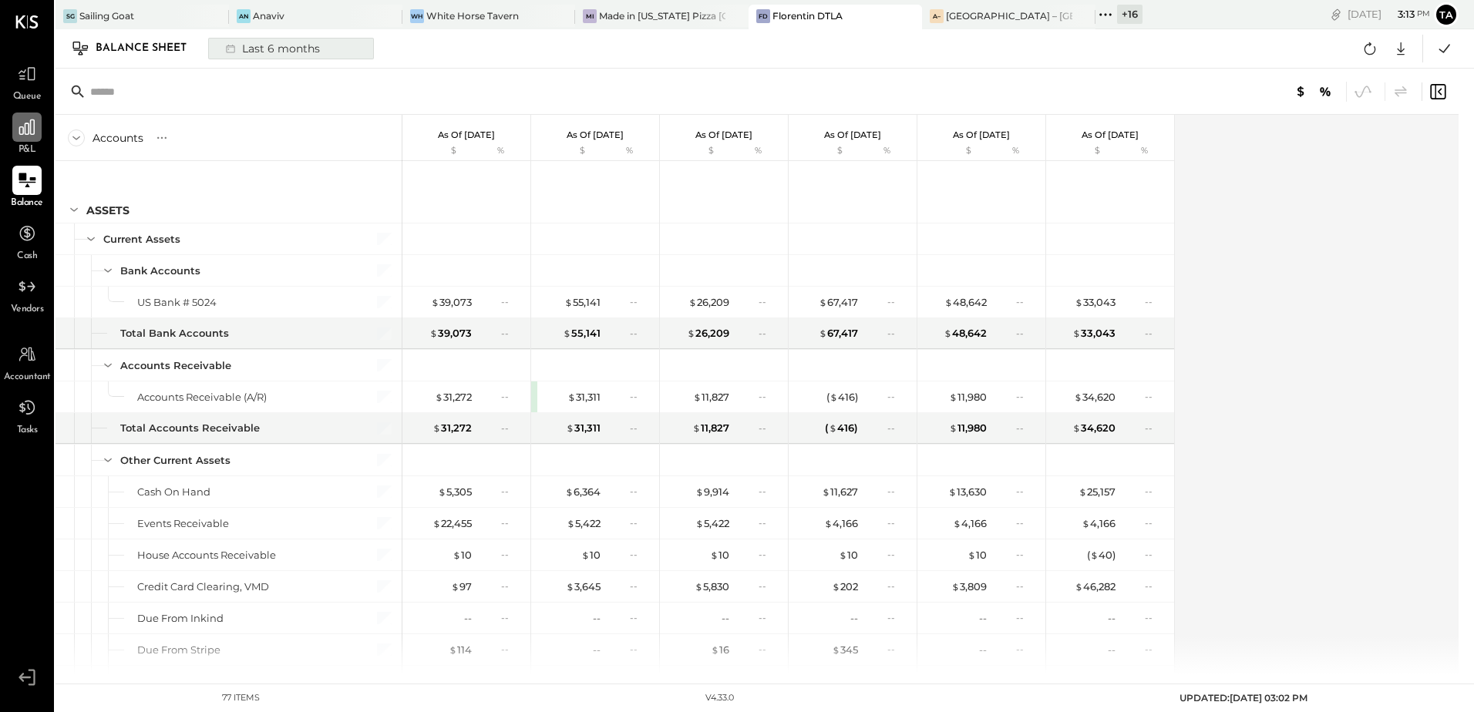
click at [277, 48] on div "Last 6 months" at bounding box center [271, 49] width 109 height 20
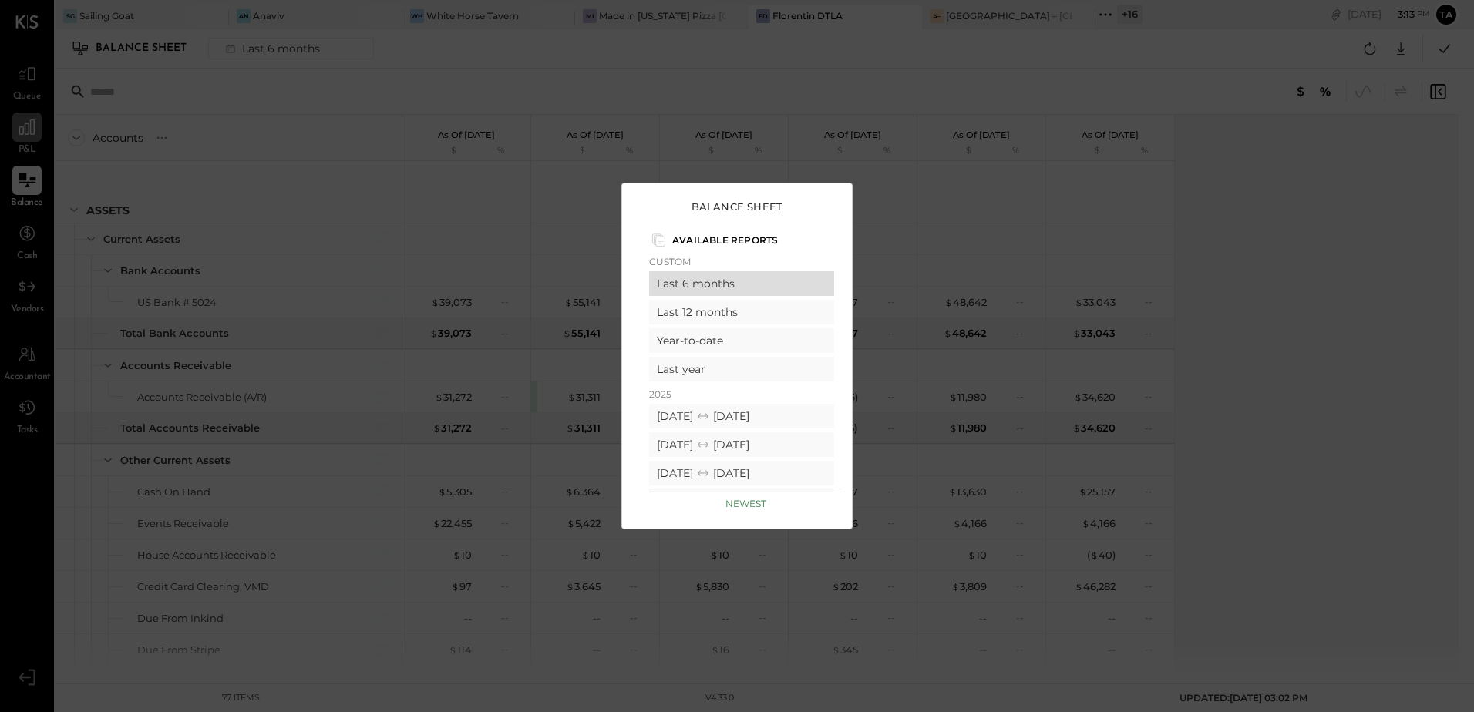
click at [705, 285] on div "Last 6 months" at bounding box center [741, 283] width 185 height 25
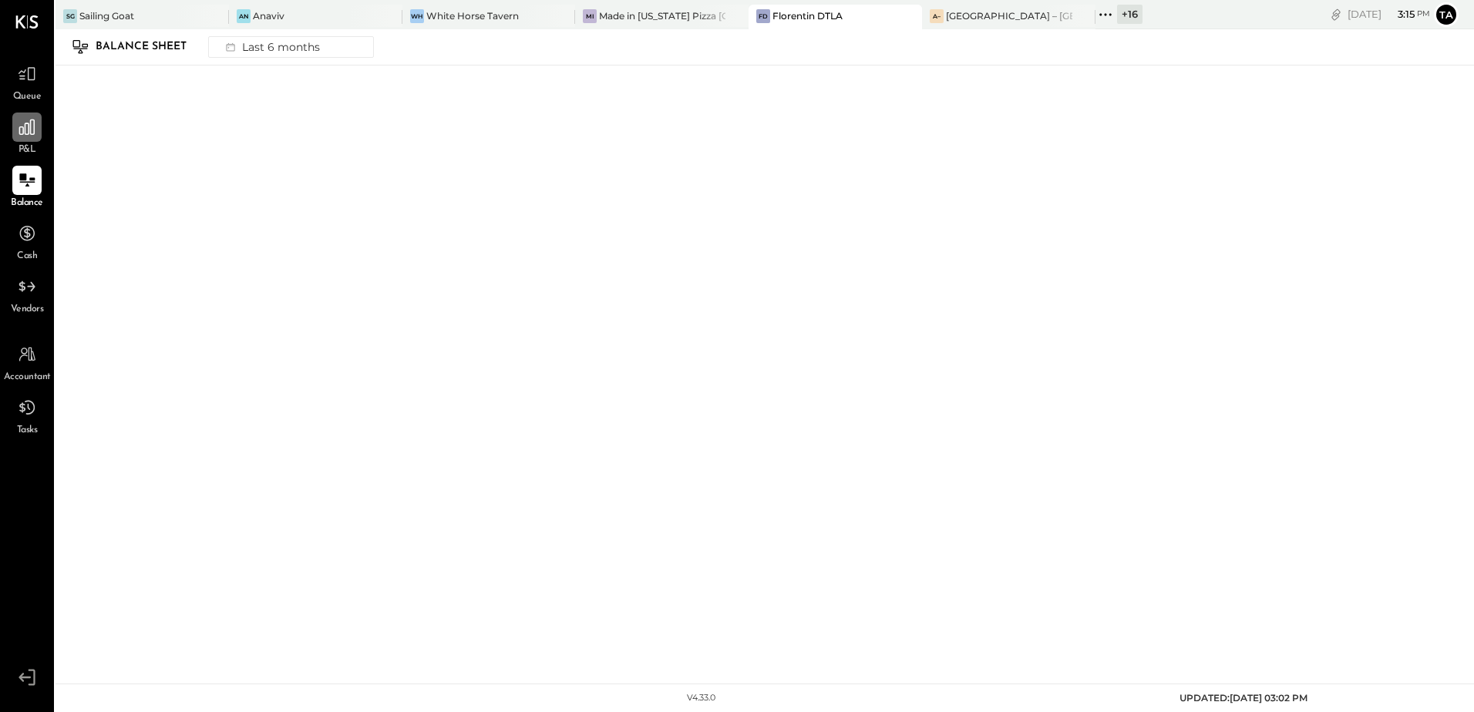
drag, startPoint x: 37, startPoint y: 187, endPoint x: 58, endPoint y: 198, distance: 23.5
click at [36, 187] on icon at bounding box center [27, 180] width 19 height 19
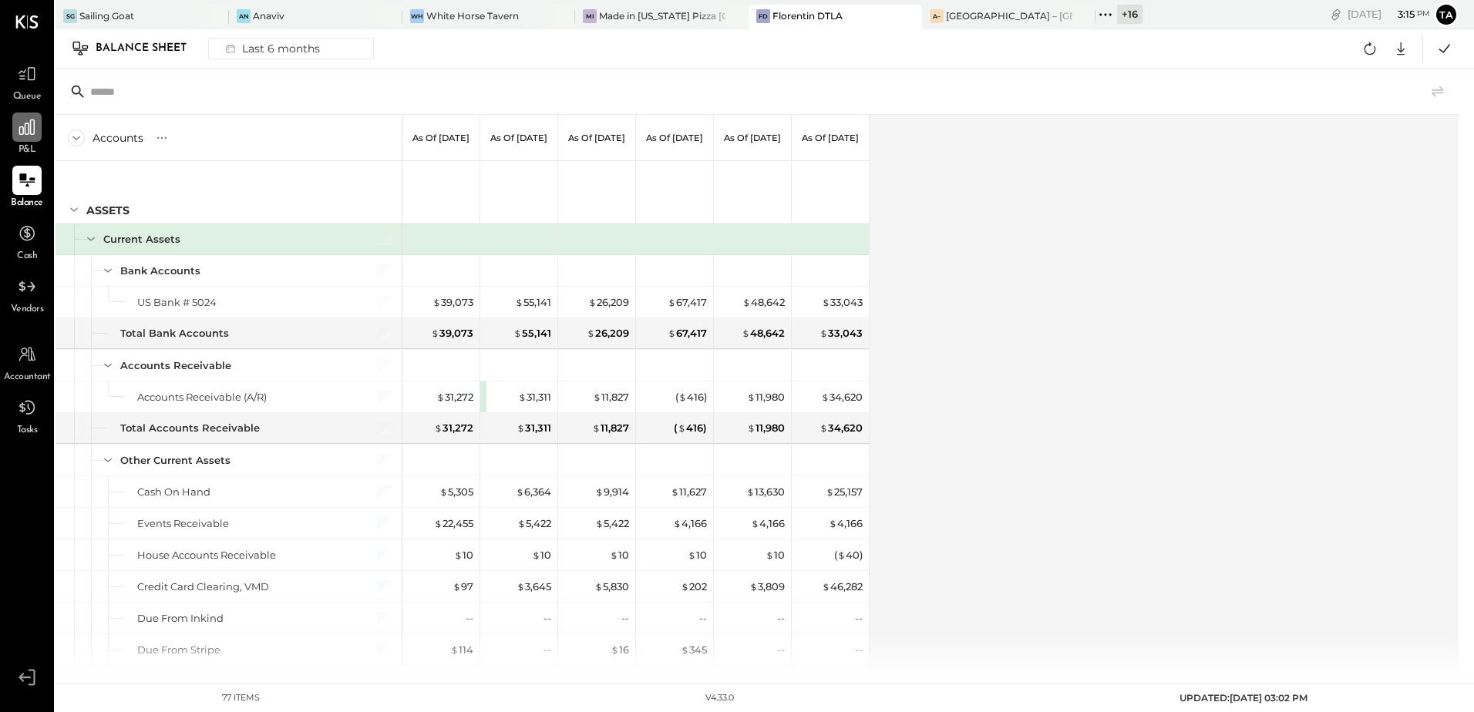
click at [992, 429] on div "Accounts S GL As of [DATE] As of [DATE] As of [DATE] As of [DATE] As of [DATE] …" at bounding box center [759, 395] width 1406 height 560
click at [1371, 56] on icon at bounding box center [1370, 49] width 20 height 20
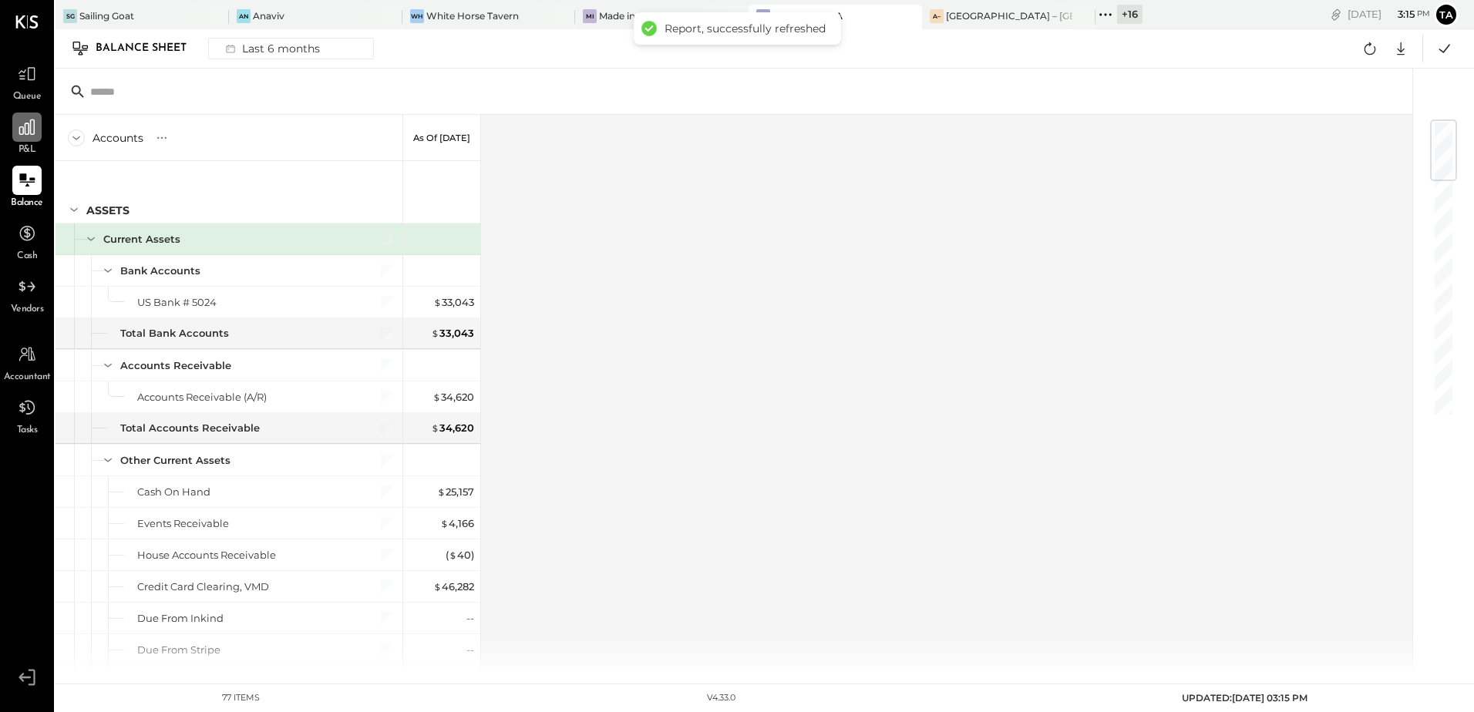
click at [943, 349] on div "Accounts S GL As of Aug 31st 2025 ASSETS Current Assets Bank Accounts US Bank #…" at bounding box center [735, 395] width 1359 height 560
click at [35, 133] on icon at bounding box center [26, 127] width 15 height 15
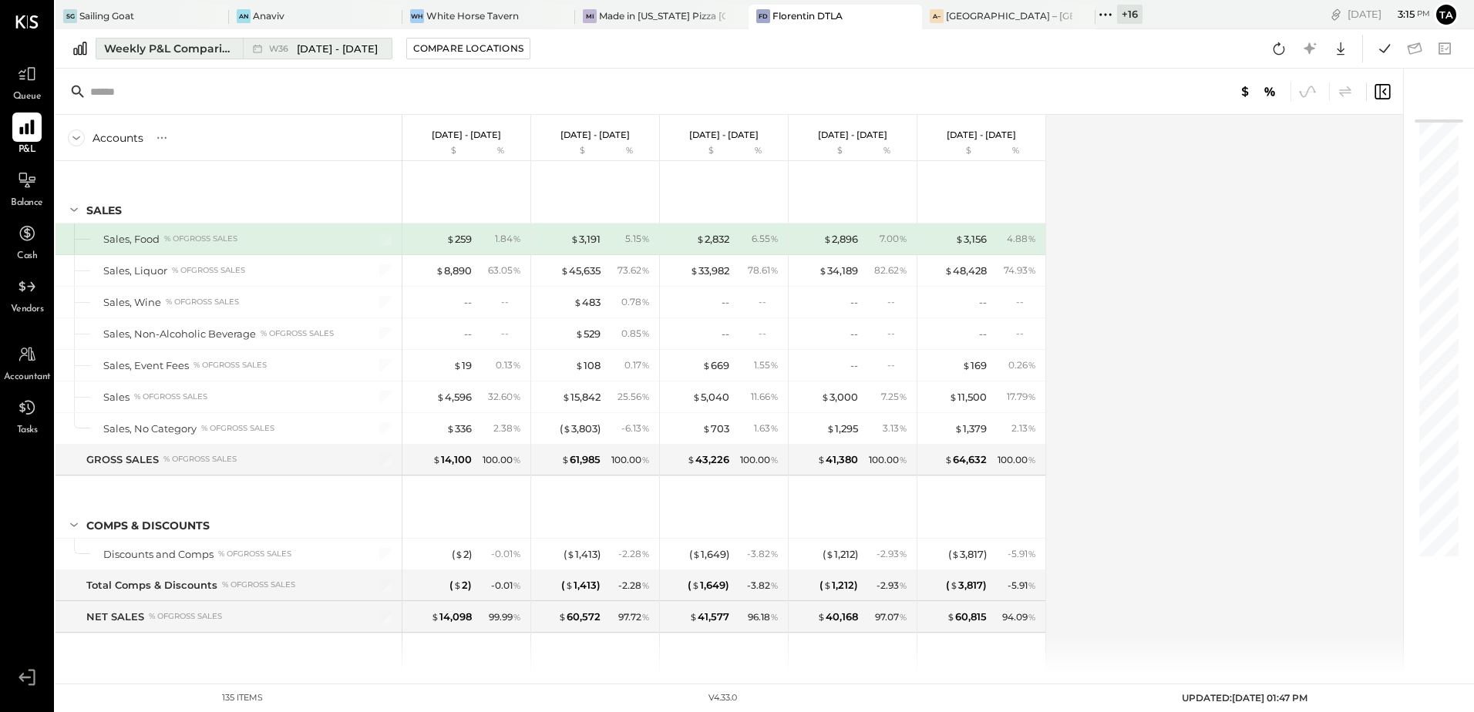
click at [306, 54] on span "[DATE] - [DATE]" at bounding box center [337, 49] width 81 height 15
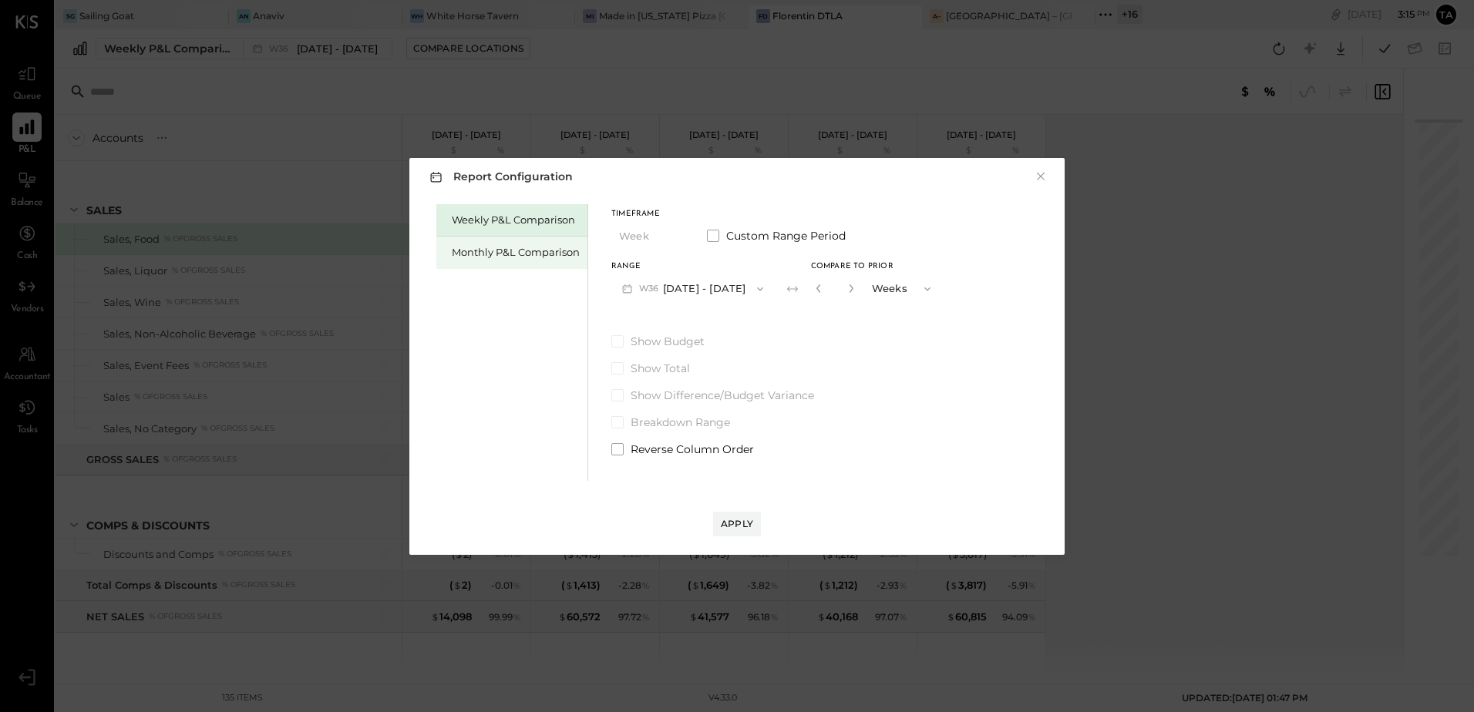
click at [507, 248] on div "Monthly P&L Comparison" at bounding box center [516, 252] width 128 height 15
click at [688, 291] on button "M09 [DATE] - [DATE]" at bounding box center [692, 288] width 163 height 29
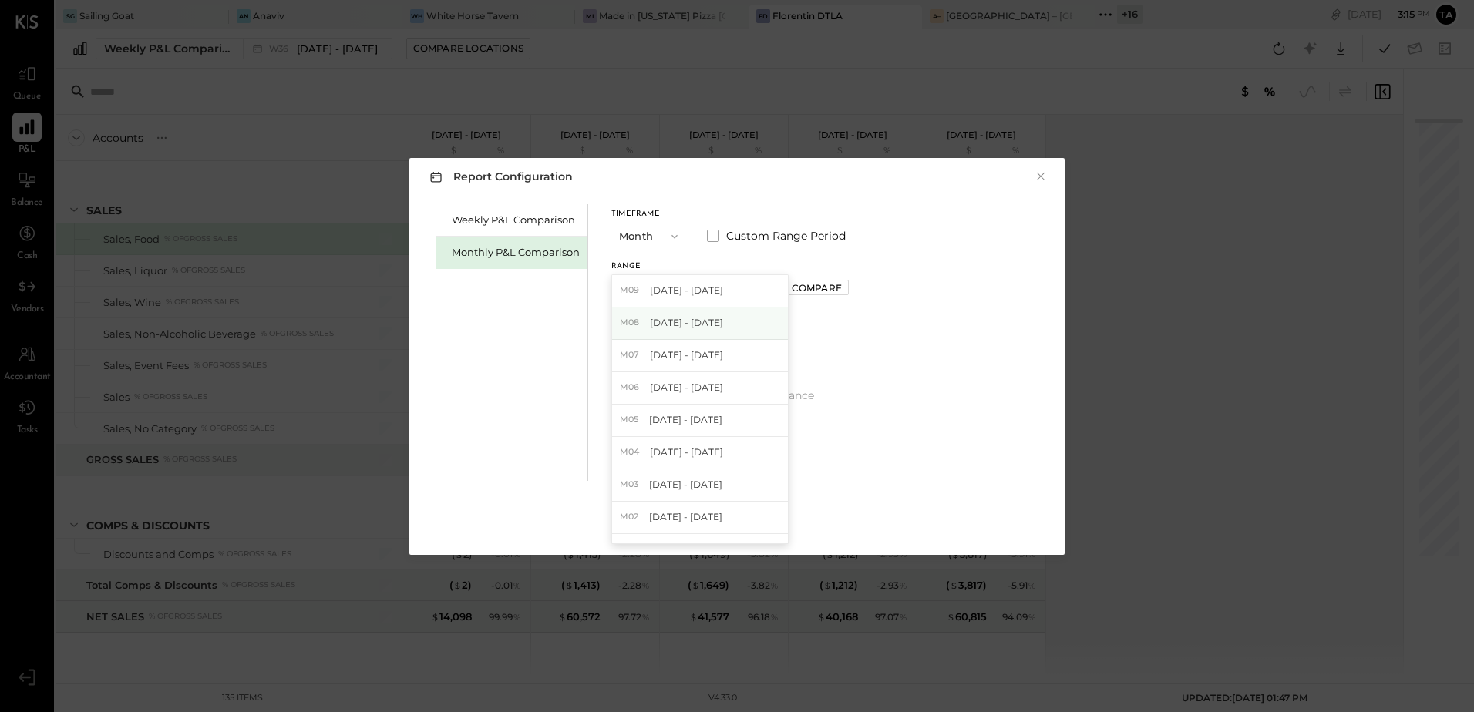
click at [676, 329] on span "[DATE] - [DATE]" at bounding box center [686, 322] width 73 height 13
click at [742, 524] on div "Apply" at bounding box center [737, 523] width 32 height 13
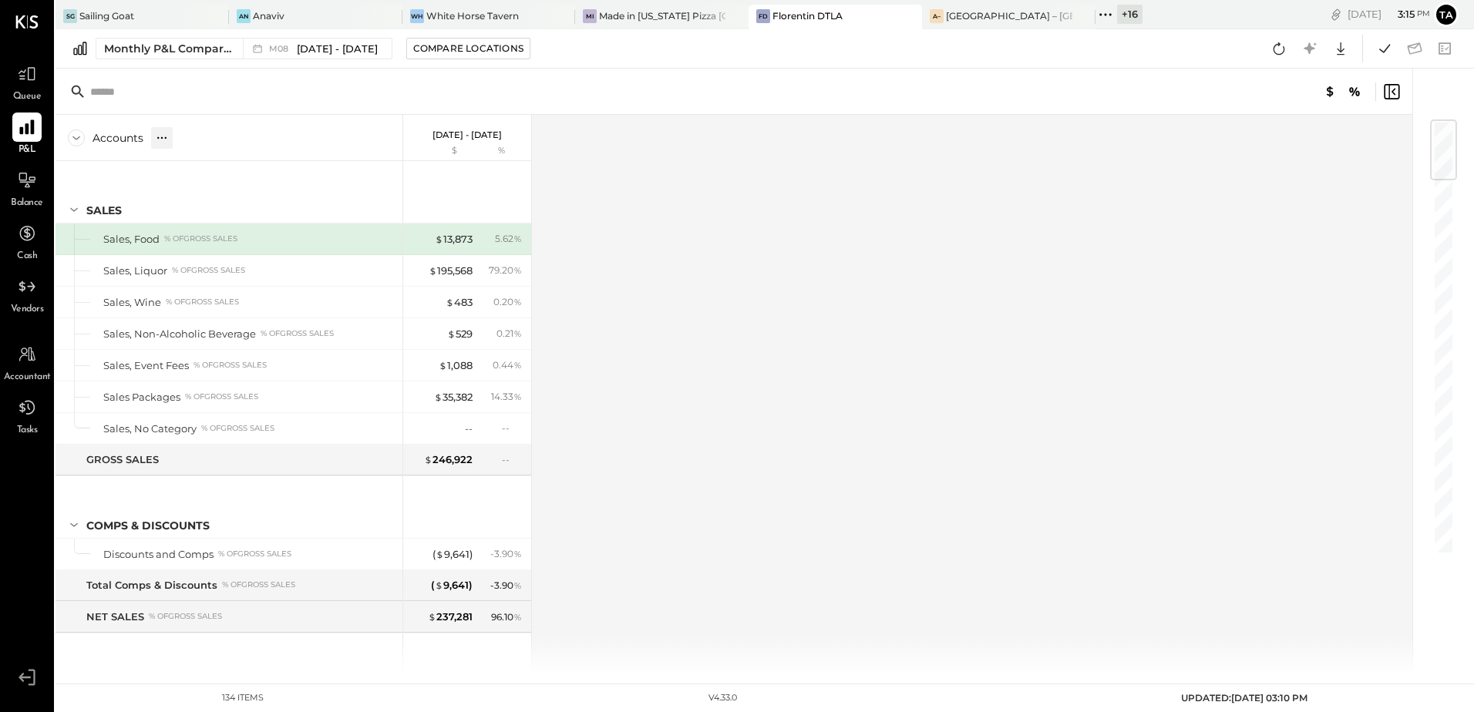
click at [163, 140] on icon at bounding box center [161, 137] width 15 height 15
click at [196, 144] on div "GL" at bounding box center [193, 138] width 17 height 22
click at [807, 366] on div "Accounts S % GL Aug 1 - 31, 2025 $ % SALES 4105 Sales, Food % of GROSS SALES 41…" at bounding box center [735, 395] width 1359 height 560
click at [1285, 47] on icon at bounding box center [1279, 49] width 20 height 20
click at [745, 444] on div "Accounts S % GL Aug 1 - 31, 2025 $ % SALES 4105 Sales, Food % of GROSS SALES 41…" at bounding box center [735, 395] width 1359 height 560
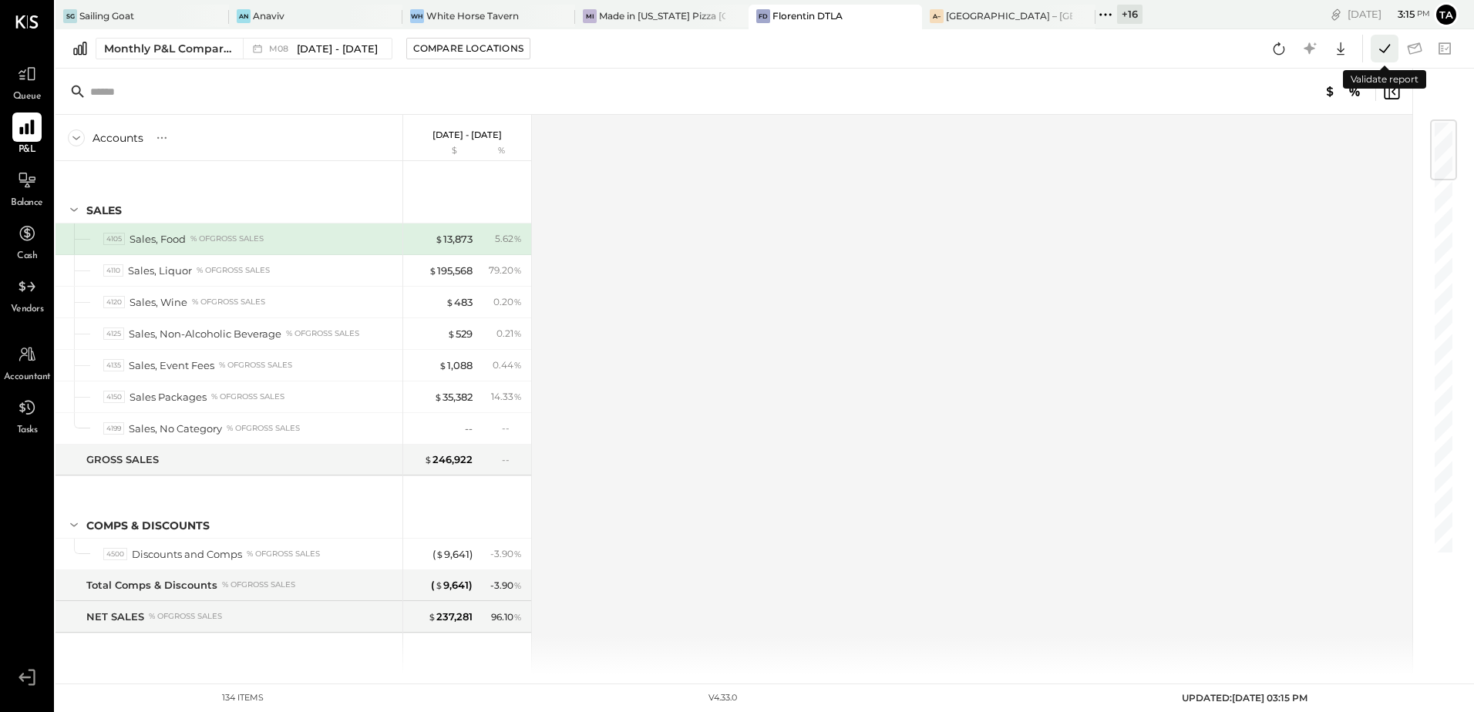
click at [1384, 47] on icon at bounding box center [1385, 49] width 20 height 20
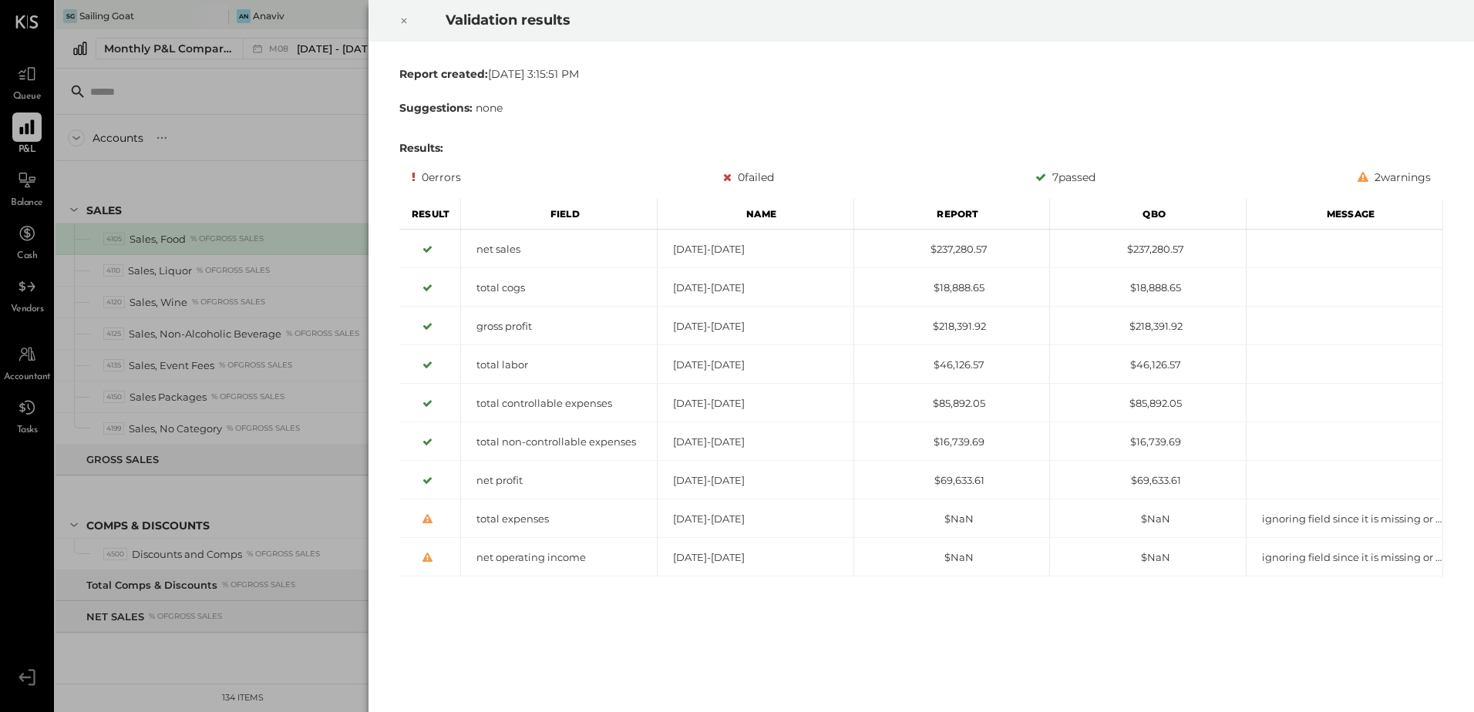
click at [402, 20] on icon at bounding box center [403, 21] width 9 height 19
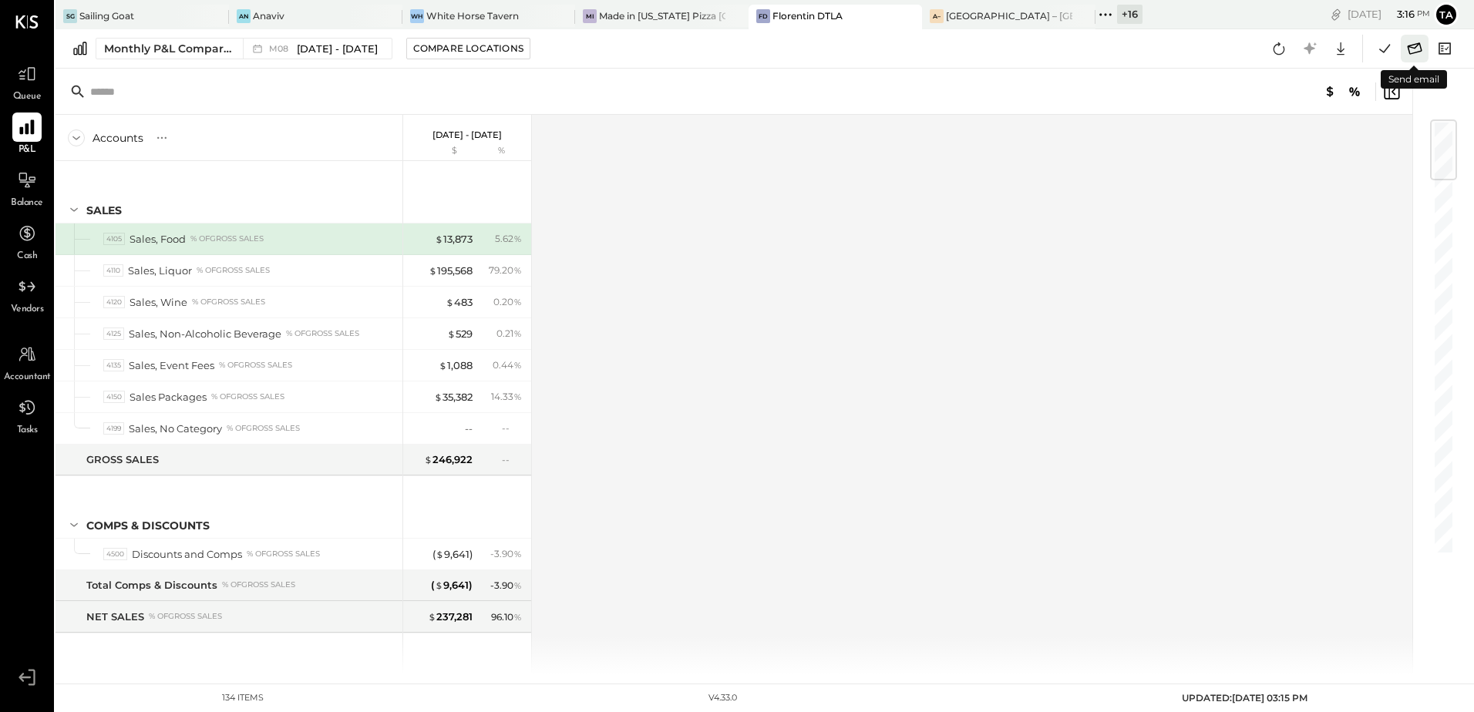
click at [1417, 47] on icon at bounding box center [1415, 49] width 20 height 20
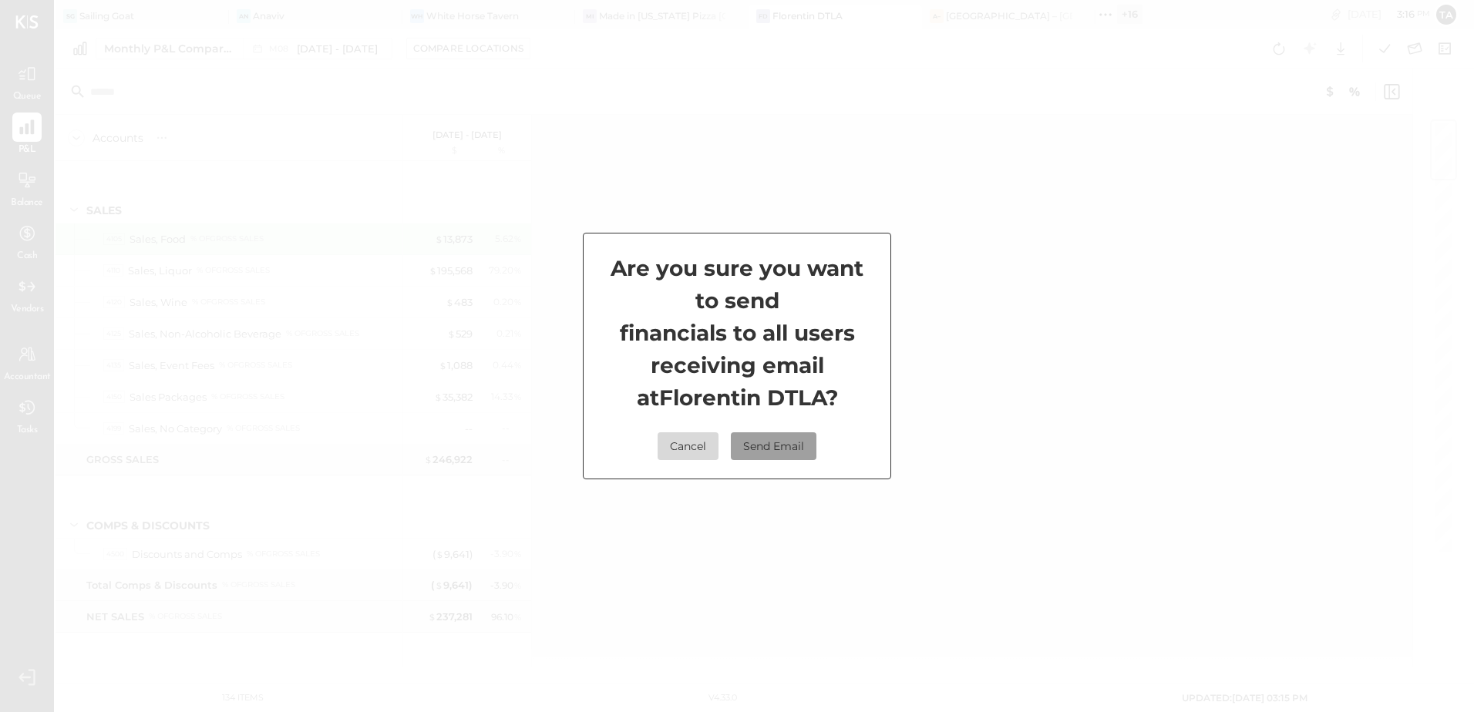
click at [783, 441] on button "Send Email" at bounding box center [774, 447] width 86 height 28
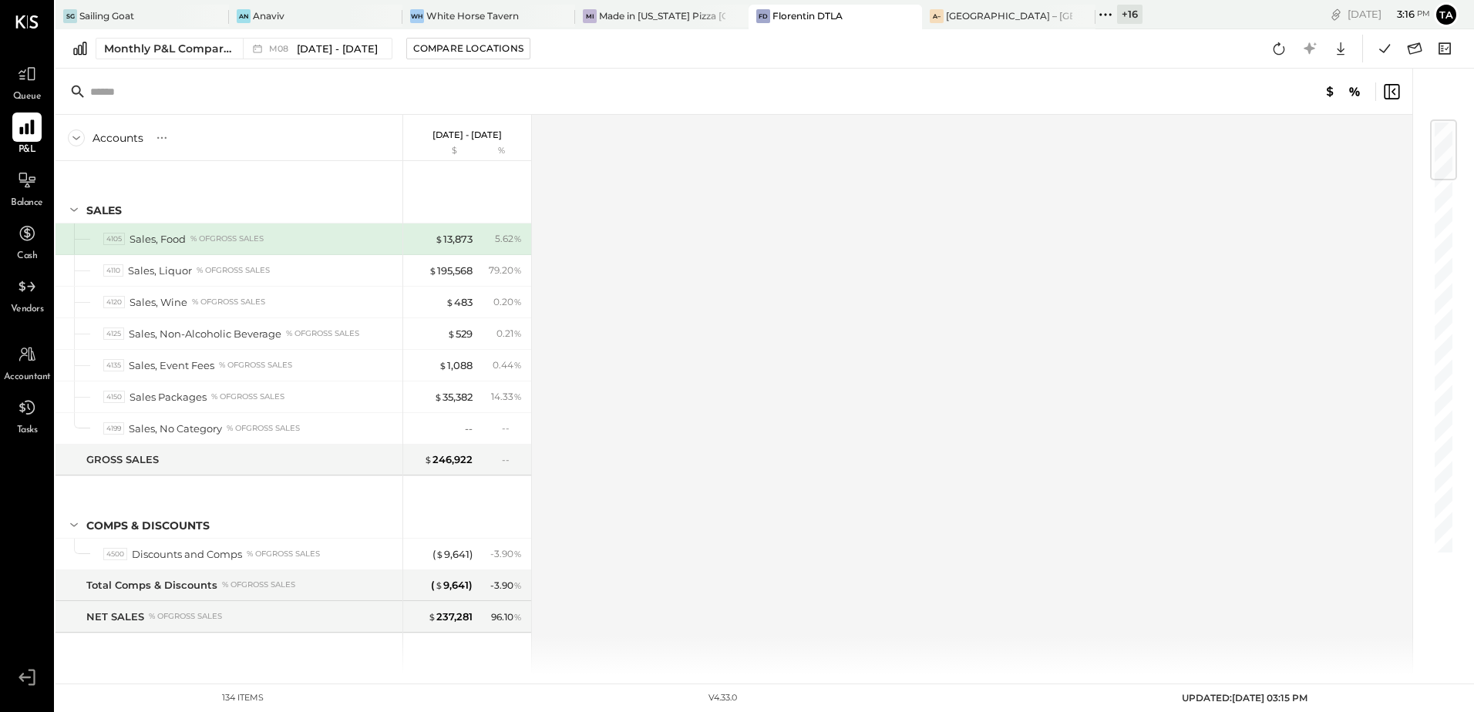
drag, startPoint x: 167, startPoint y: 142, endPoint x: 167, endPoint y: 170, distance: 27.8
click at [167, 142] on icon at bounding box center [161, 137] width 15 height 15
click at [780, 338] on div "Accounts S % GL Aug 1 - 31, 2025 $ % SALES 4105 Sales, Food % of GROSS SALES 41…" at bounding box center [735, 395] width 1359 height 560
click at [29, 128] on icon at bounding box center [27, 127] width 20 height 20
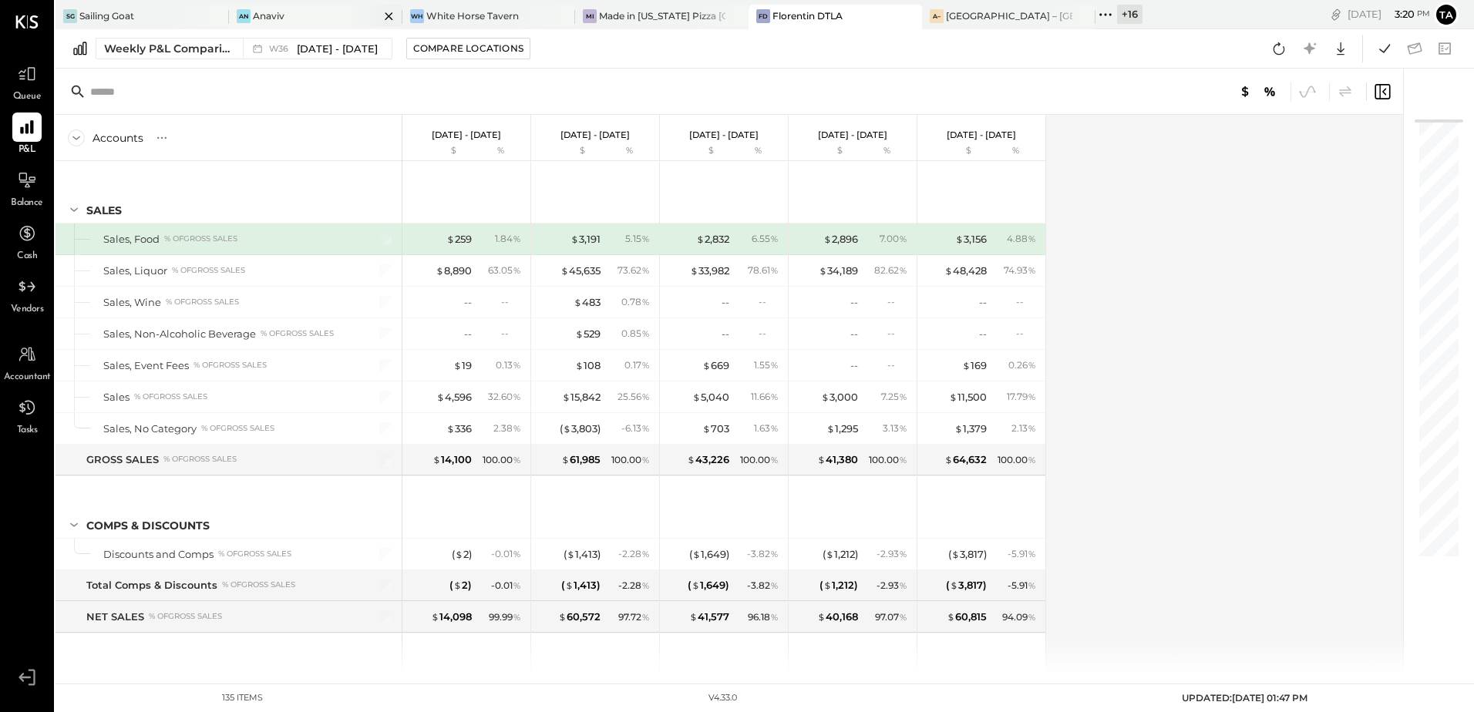
click at [290, 21] on div "An Anaviv" at bounding box center [304, 16] width 150 height 14
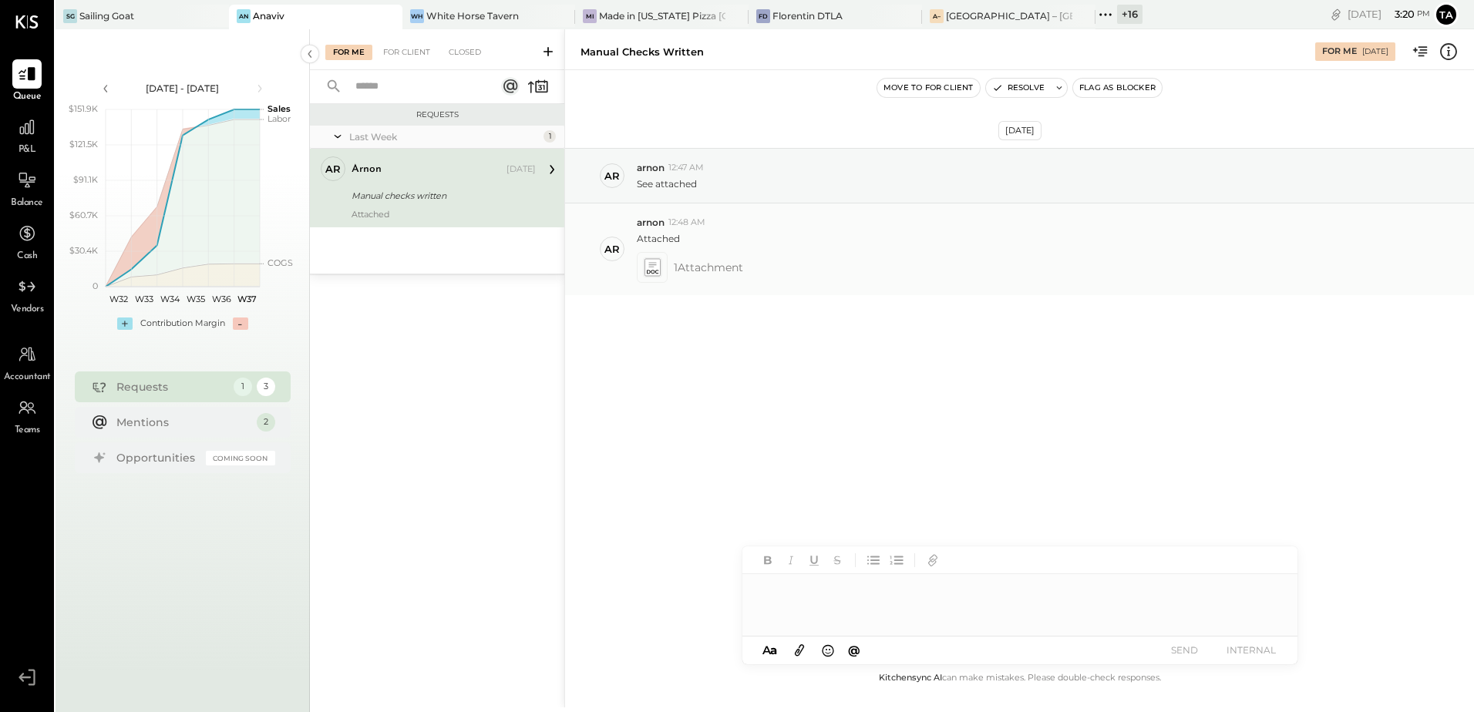
click at [658, 266] on icon at bounding box center [652, 267] width 16 height 18
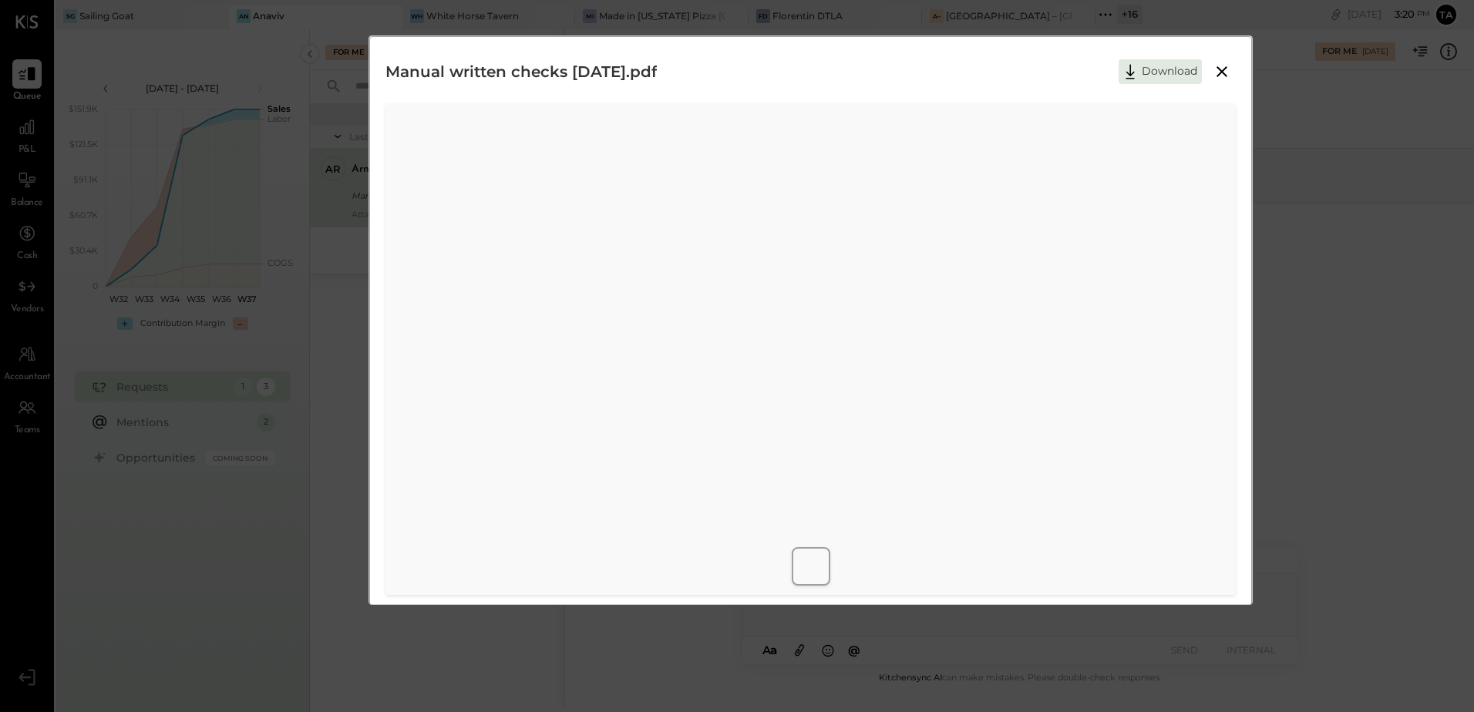
click at [1223, 79] on icon at bounding box center [1222, 71] width 19 height 19
